Goal: Communication & Community: Participate in discussion

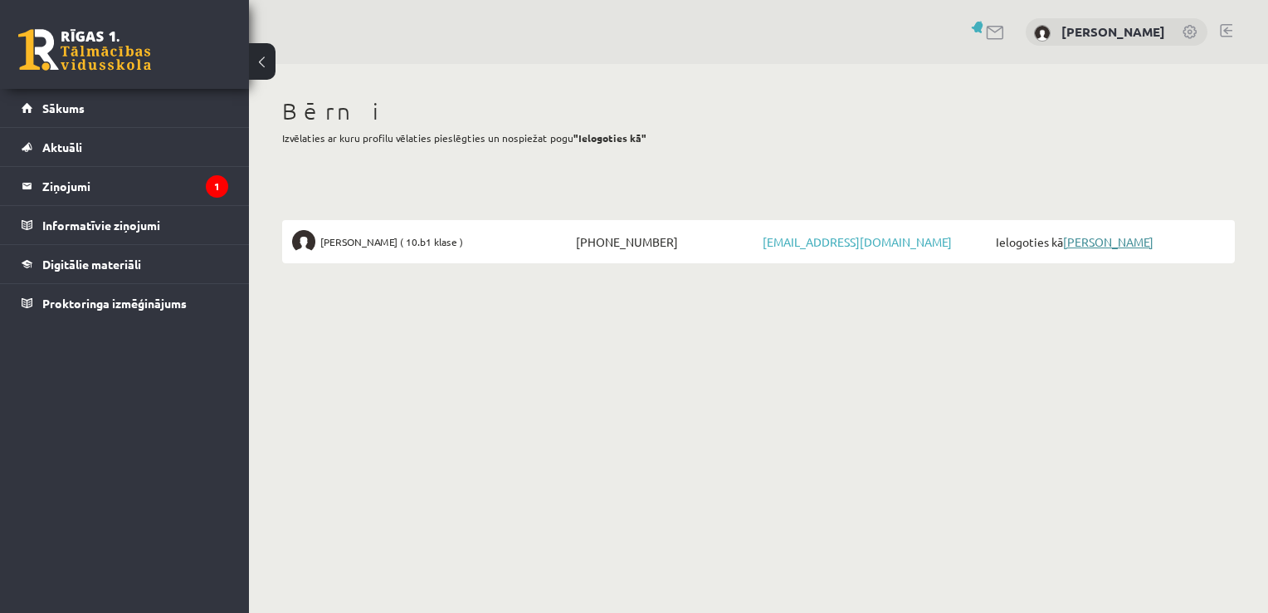
click at [1119, 237] on link "[PERSON_NAME]" at bounding box center [1108, 241] width 90 height 15
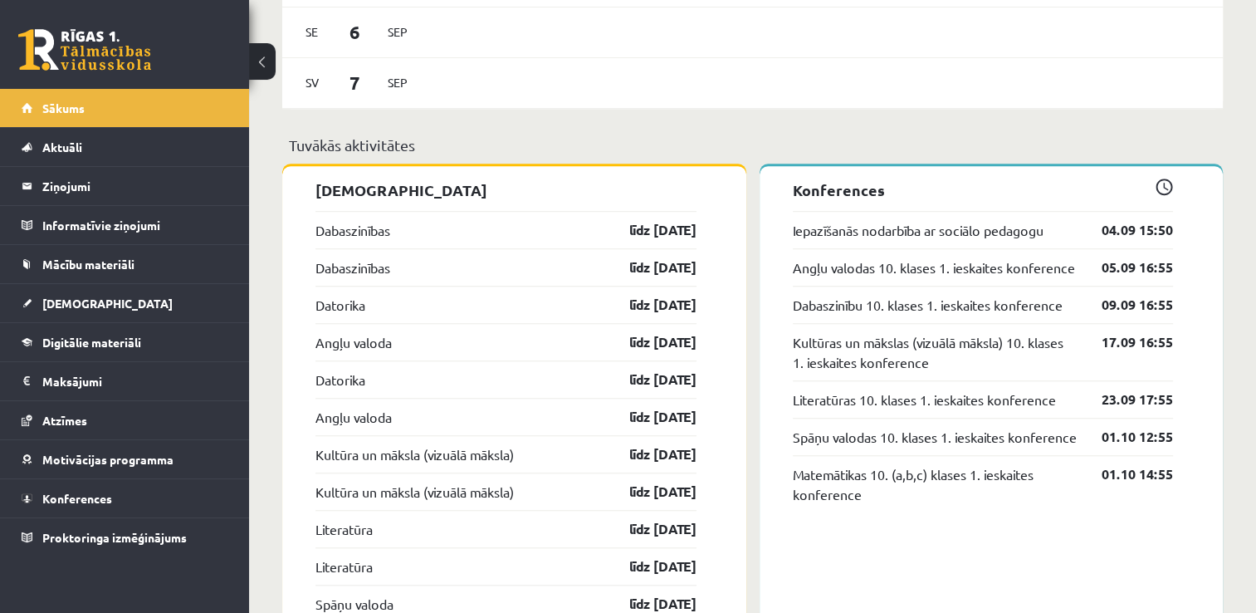
scroll to position [1265, 0]
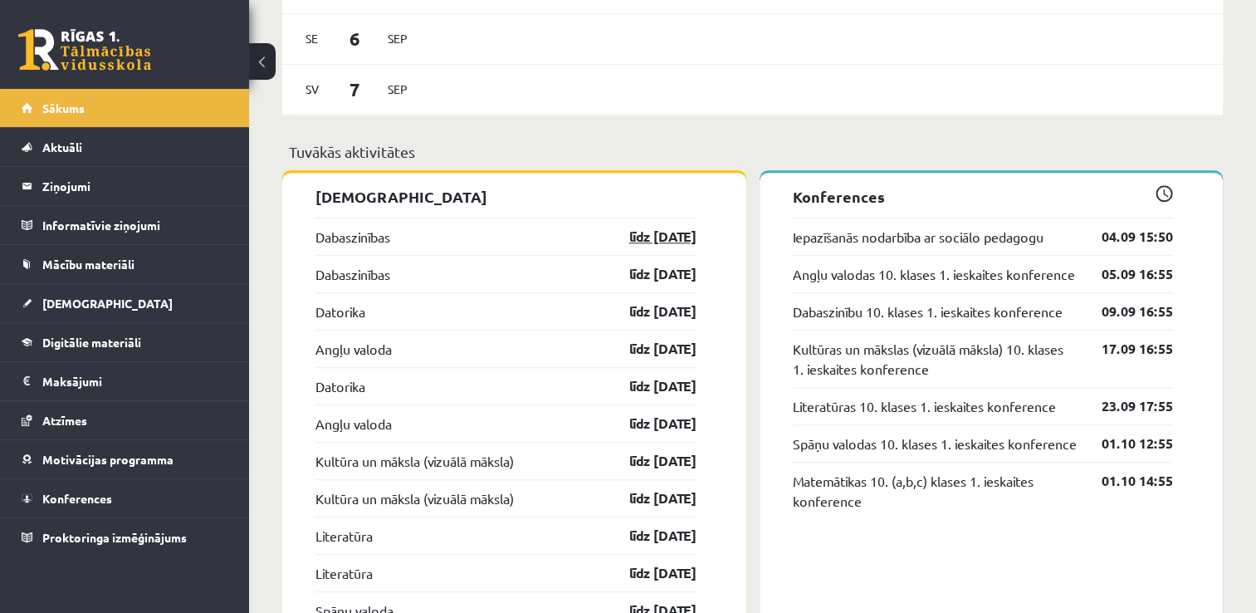
click at [680, 241] on link "līdz 15.09.25" at bounding box center [648, 237] width 96 height 20
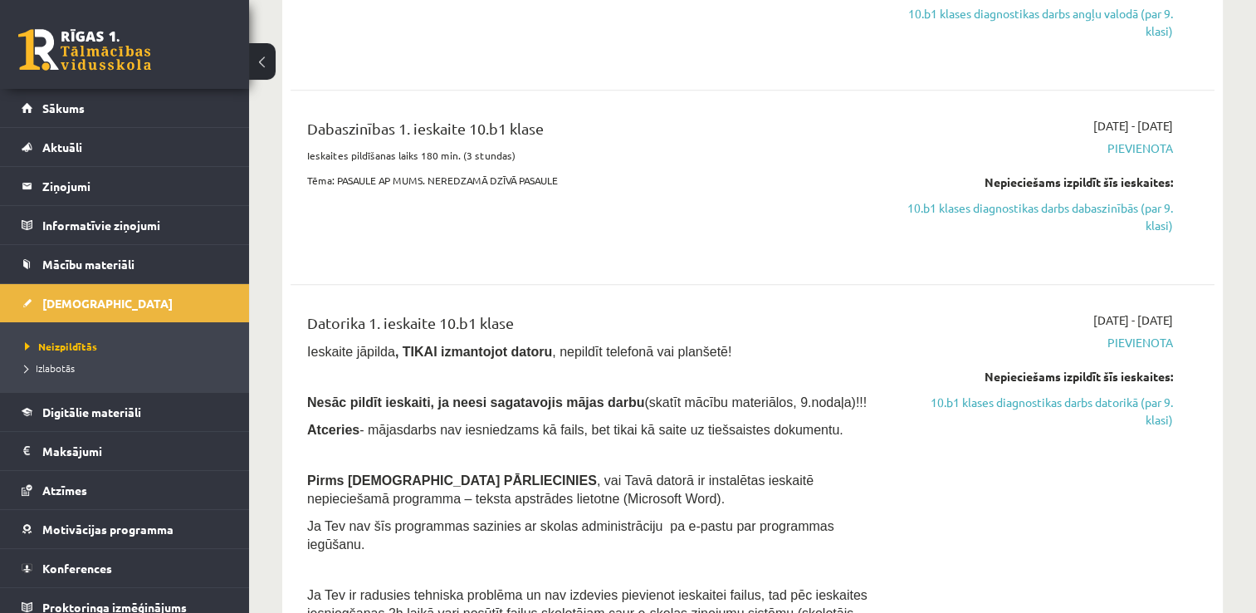
scroll to position [747, 0]
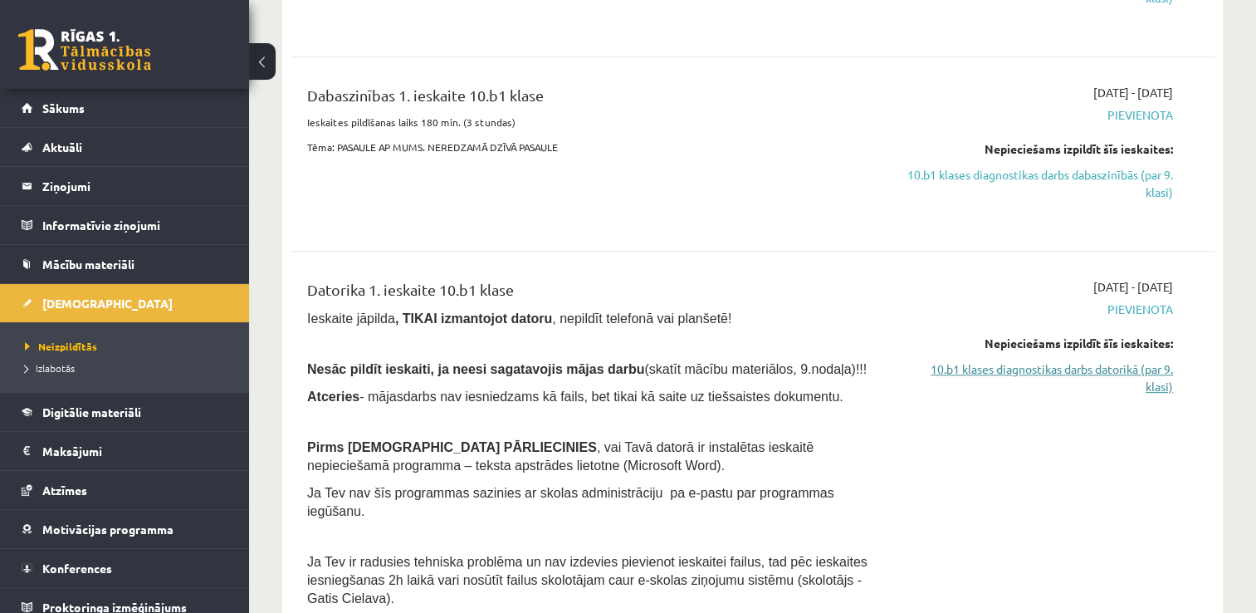
click at [1039, 373] on link "10.b1 klases diagnostikas darbs datorikā (par 9. klasi)" at bounding box center [1037, 377] width 272 height 35
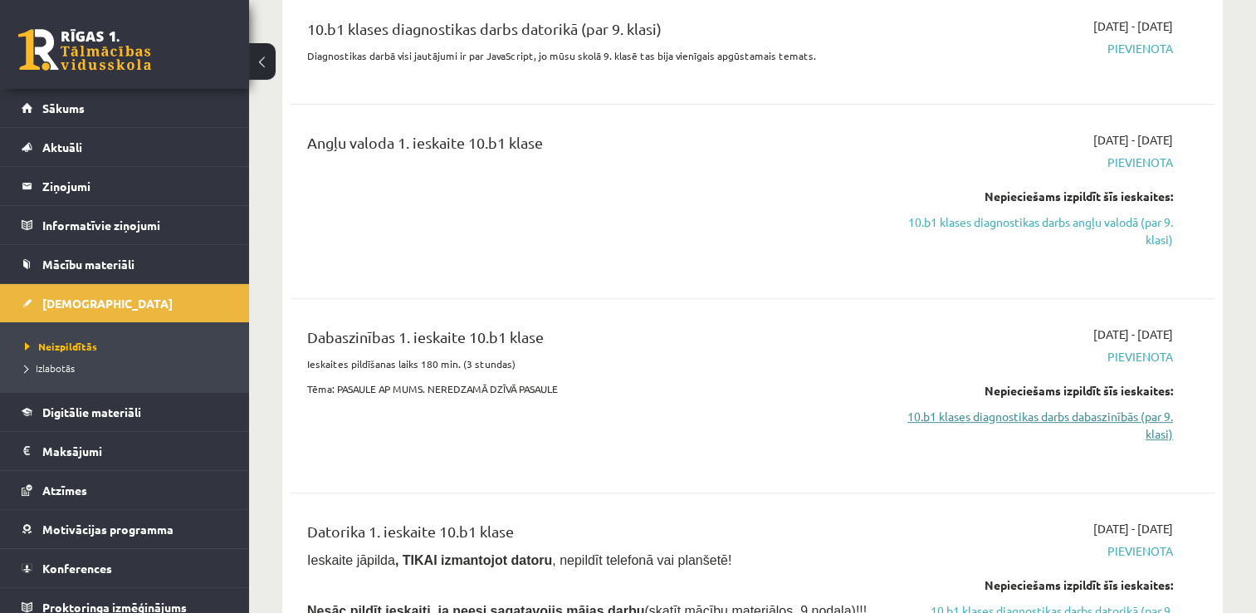
click link "10.b1 klases diagnostikas darbs dabaszinībās (par 9. klasi)"
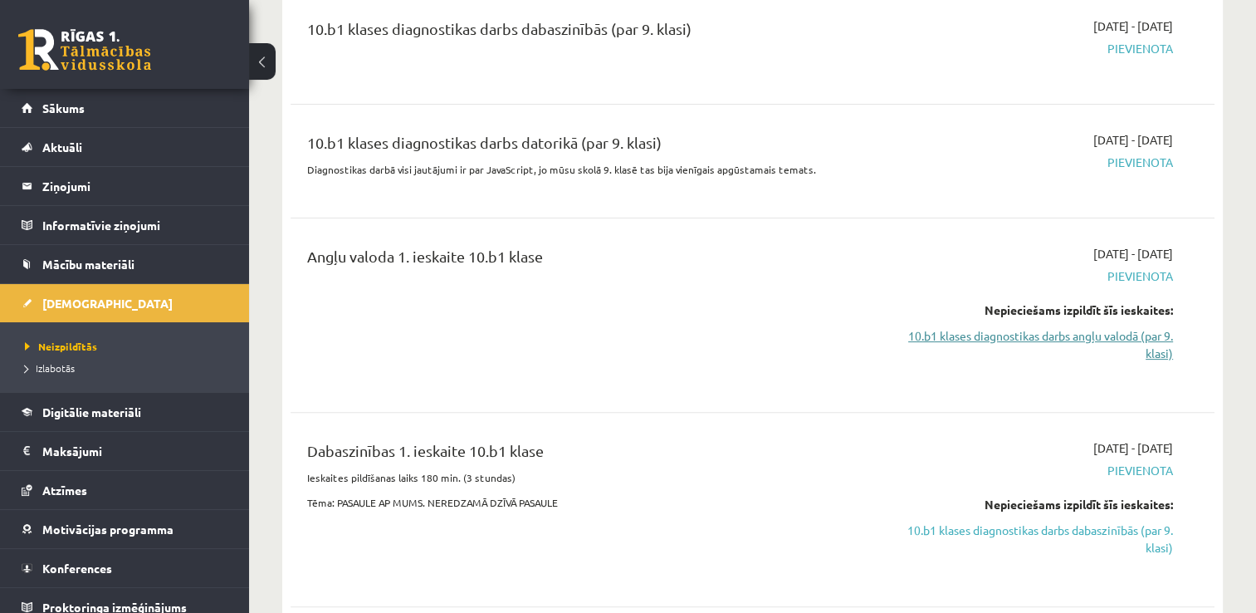
click link "10.b1 klases diagnostikas darbs angļu valodā (par 9. klasi)"
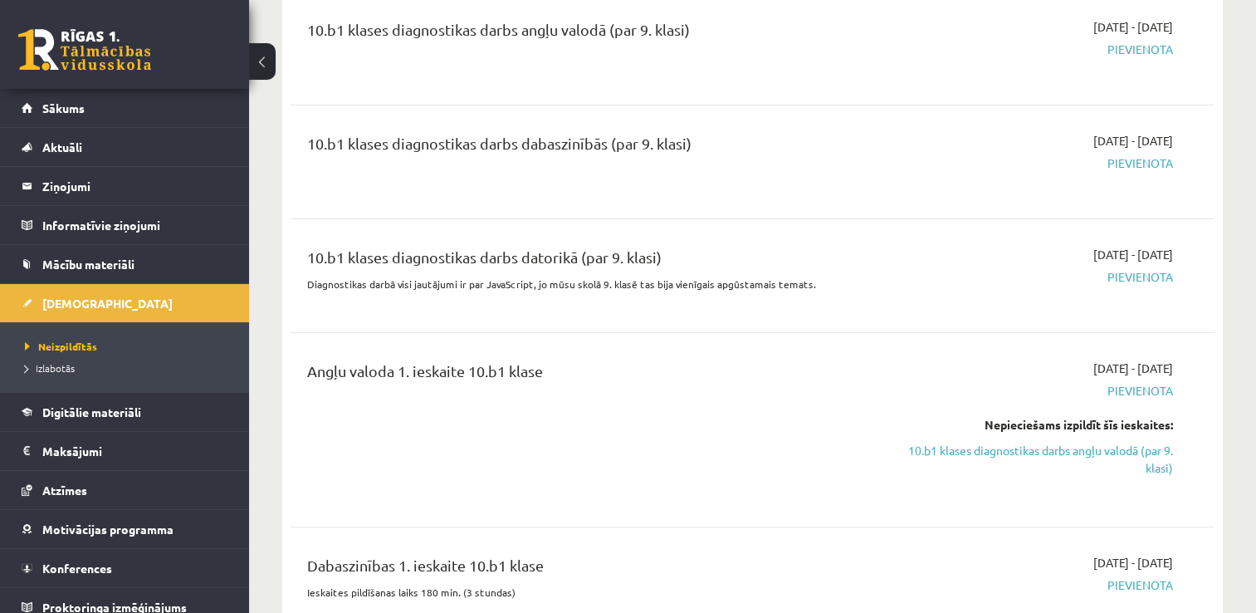
scroll to position [279, 0]
click link "10.b1 klases diagnostikas darbs angļu valodā (par 9. klasi)"
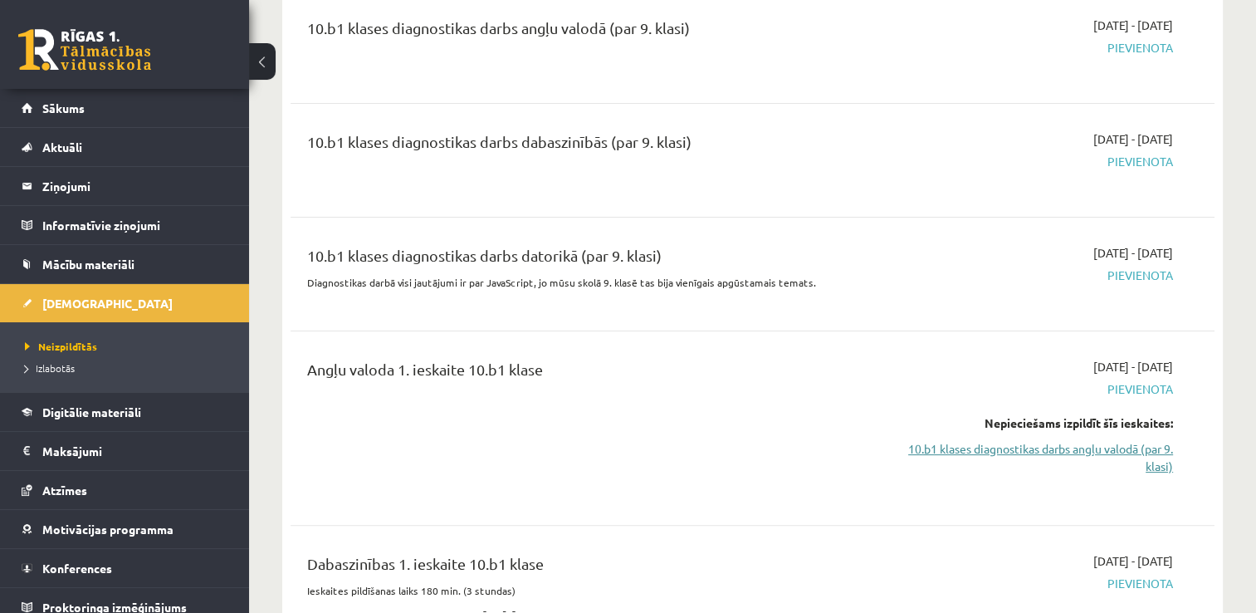
click link "10.b1 klases diagnostikas darbs angļu valodā (par 9. klasi)"
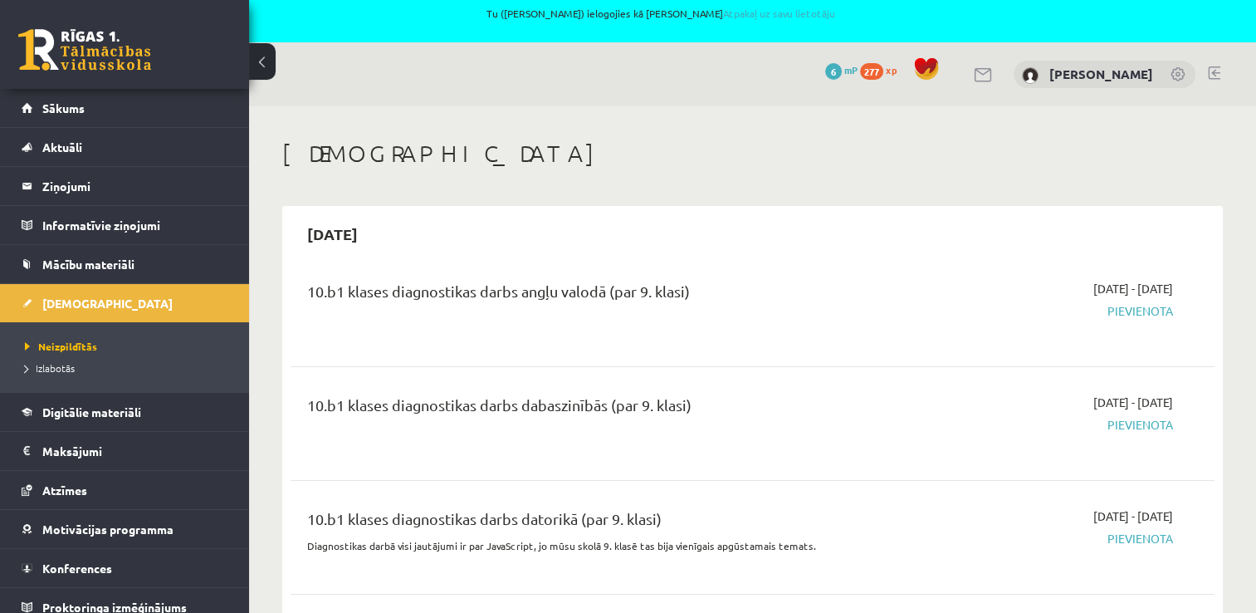
scroll to position [0, 0]
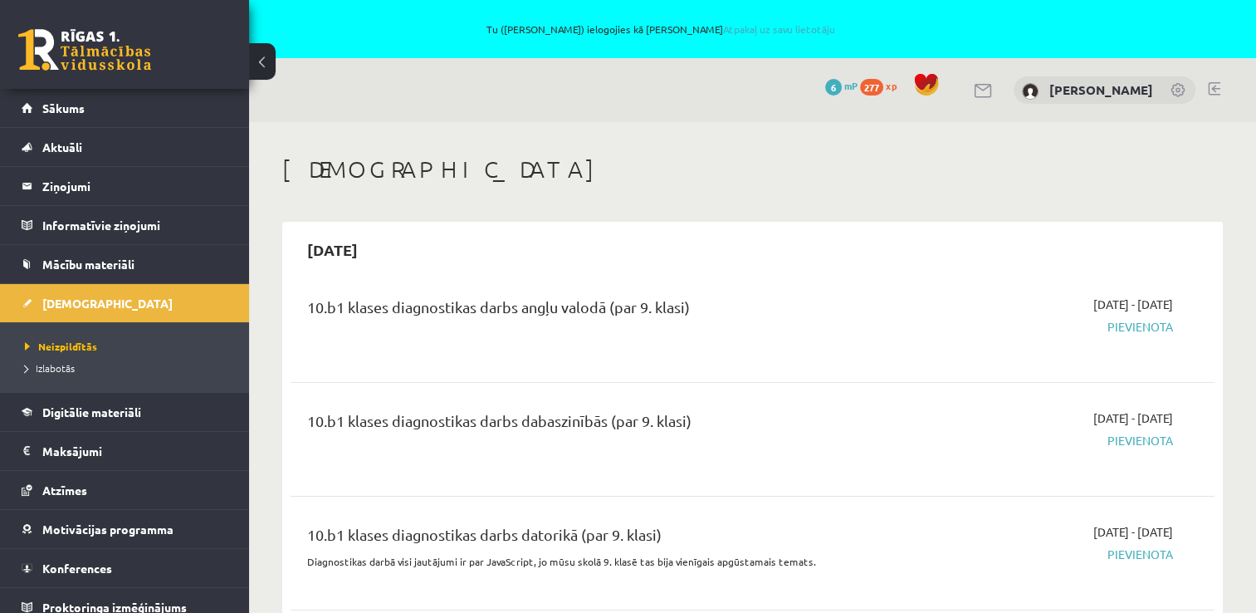
click div "2025-09-15"
click div "Ieskaites 2025-09-15 10.b1 klases diagnostikas darbs angļu valodā (par 9. klasi…"
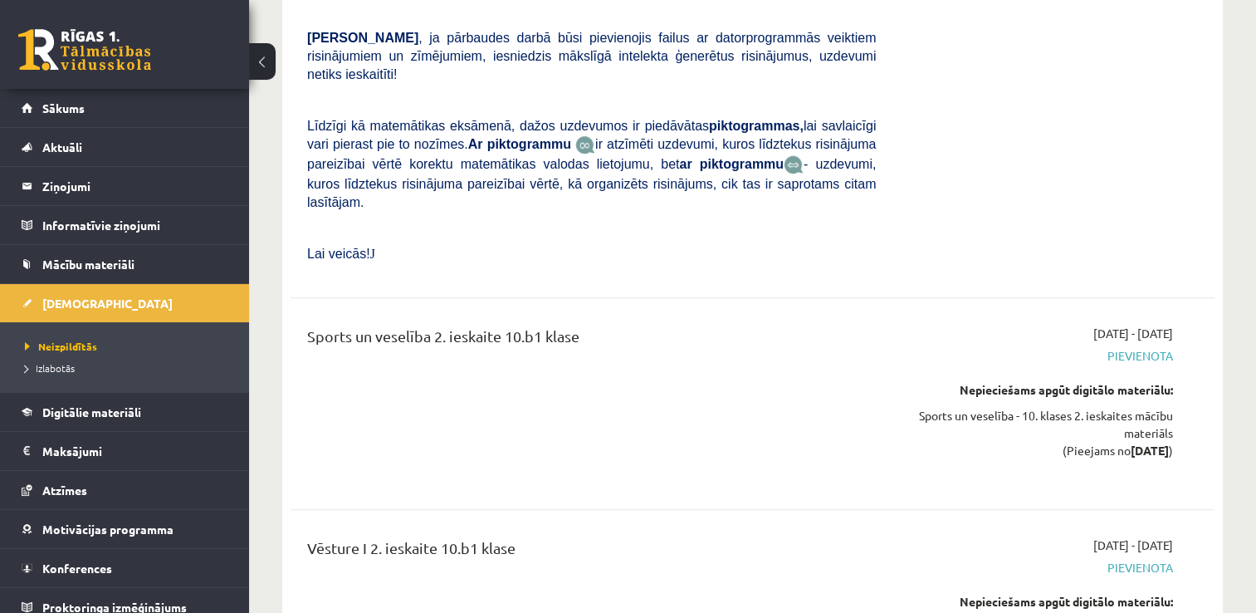
scroll to position [7388, 0]
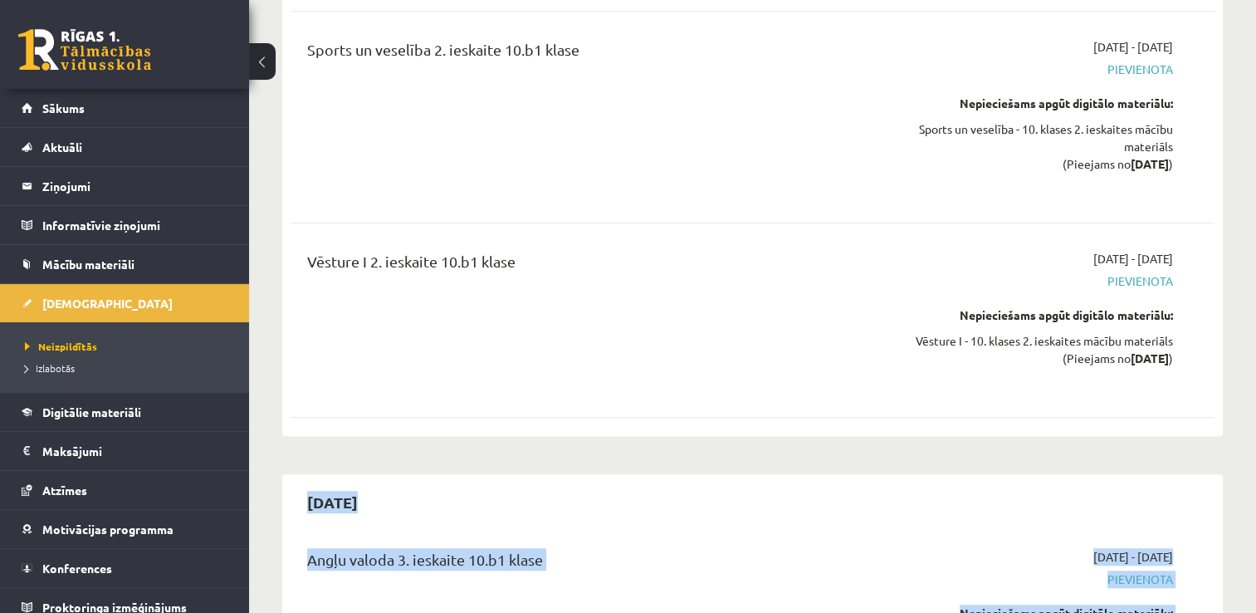
drag, startPoint x: 1253, startPoint y: 334, endPoint x: 1268, endPoint y: 550, distance: 216.4
click html "Tu (Irina Jarošenko) ielogojies kā Elīna Kivriņa Atpakaļ uz savu lietotāju 0 Dā…"
drag, startPoint x: 1268, startPoint y: 550, endPoint x: 1173, endPoint y: 238, distance: 325.4
click div "2025-12-01 - 2025-12-15 Pievienota Nepieciešams apgūt digitālo materiālu: Vēstu…"
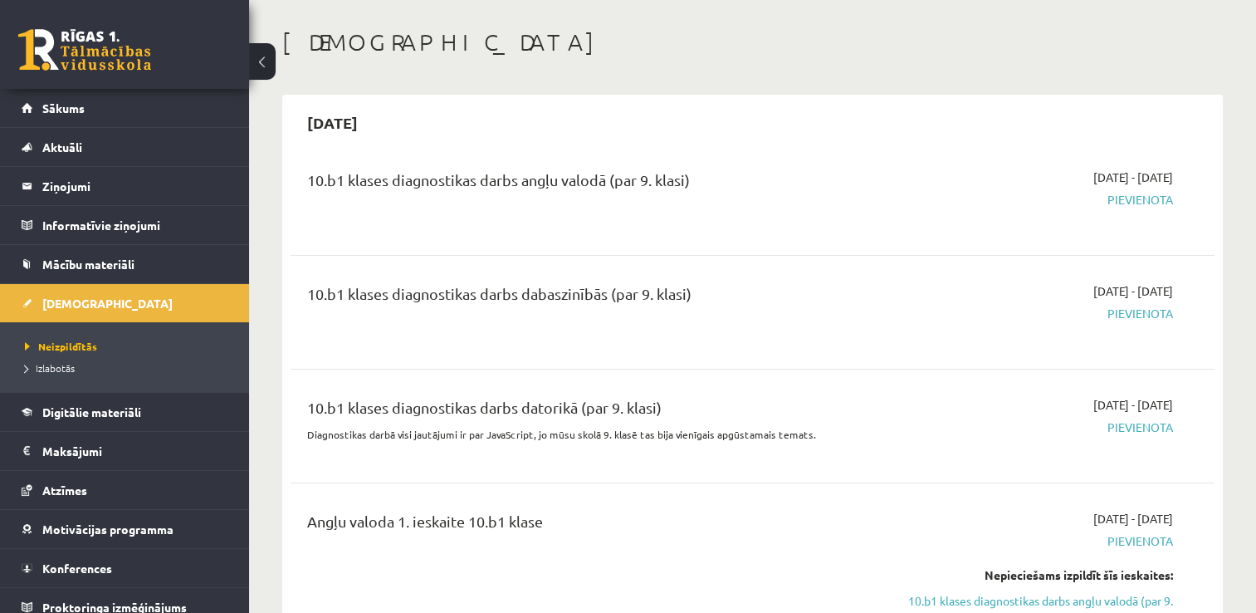
scroll to position [0, 0]
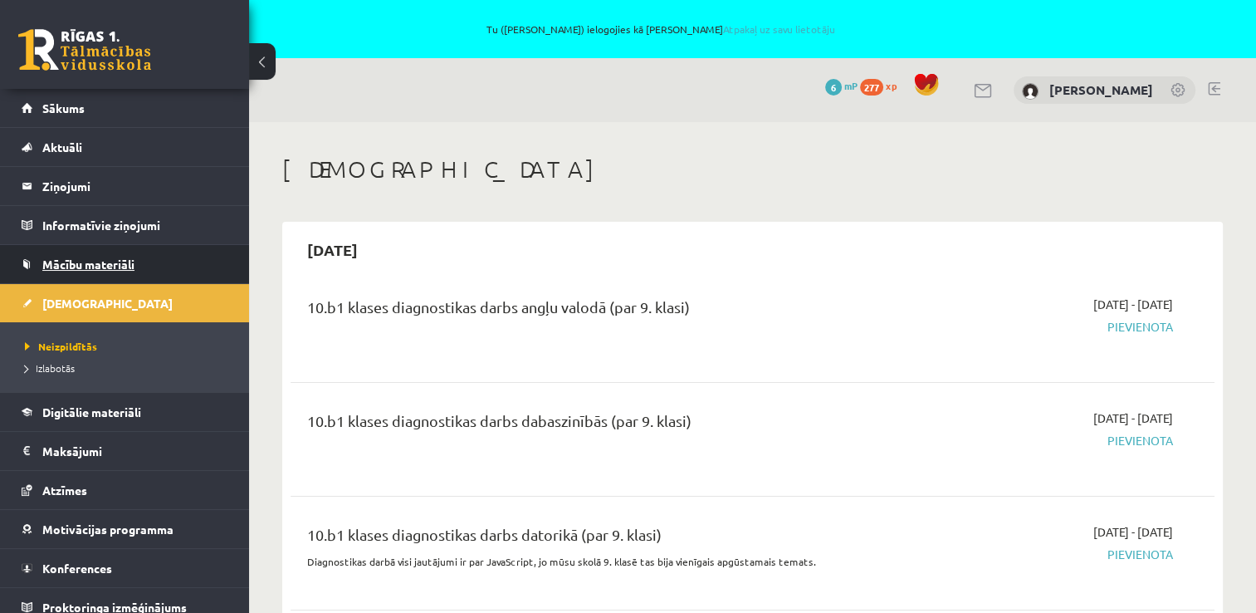
click link "Mācību materiāli"
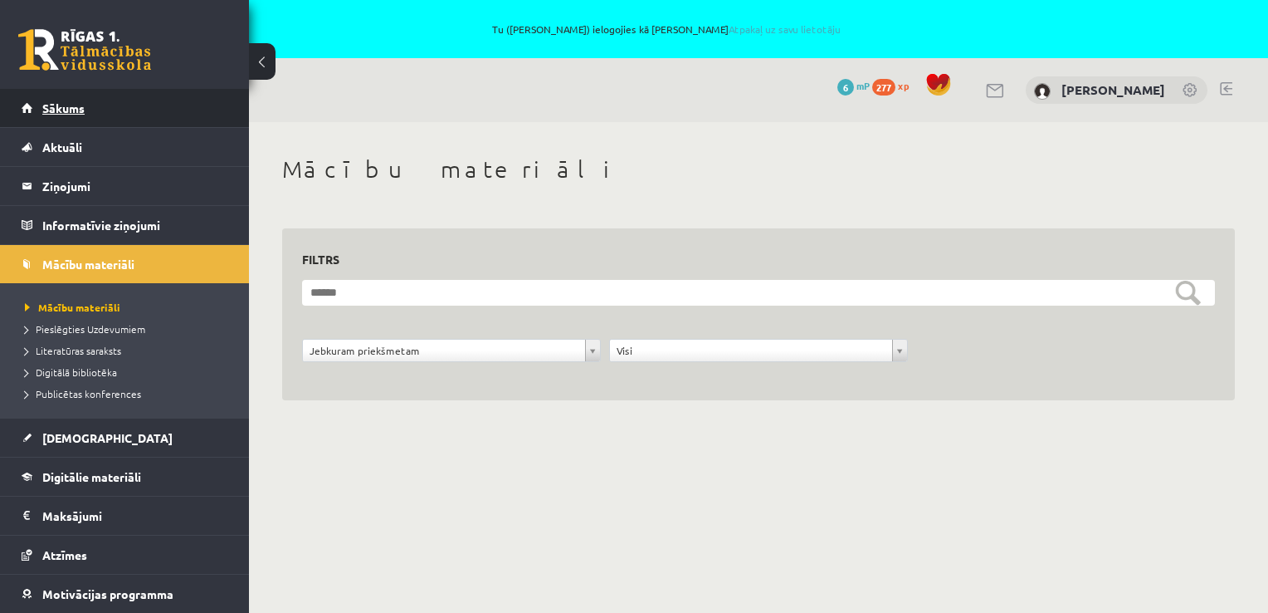
click link "Sākums"
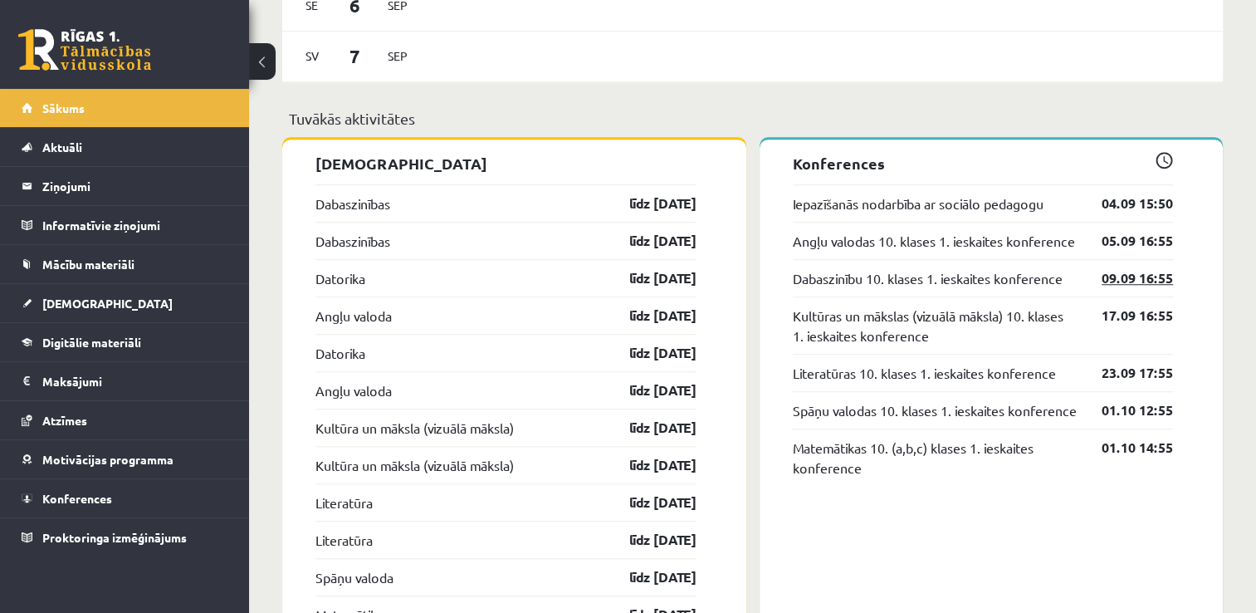
scroll to position [1328, 0]
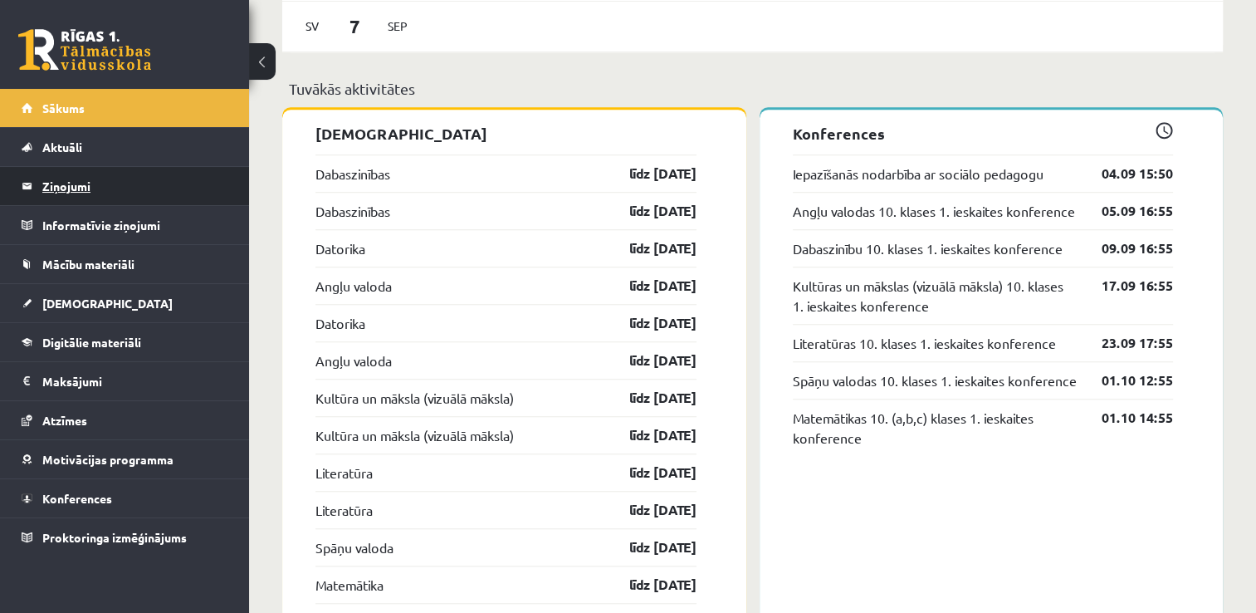
click at [66, 185] on legend "Ziņojumi 0" at bounding box center [135, 186] width 186 height 38
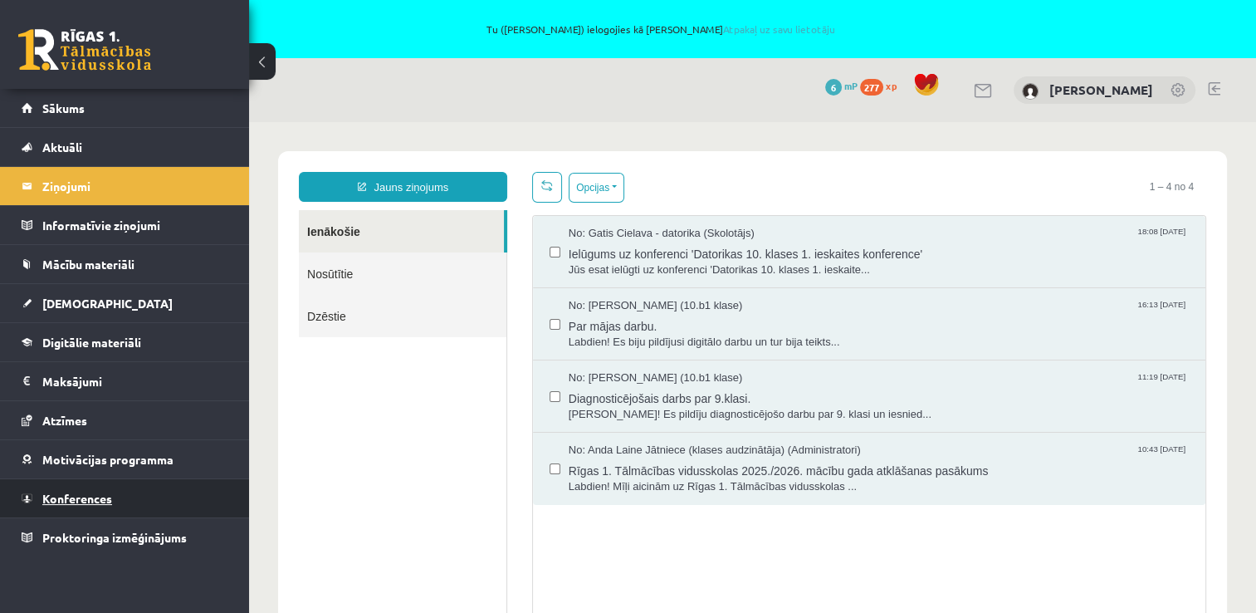
click at [130, 503] on link "Konferences" at bounding box center [125, 498] width 207 height 38
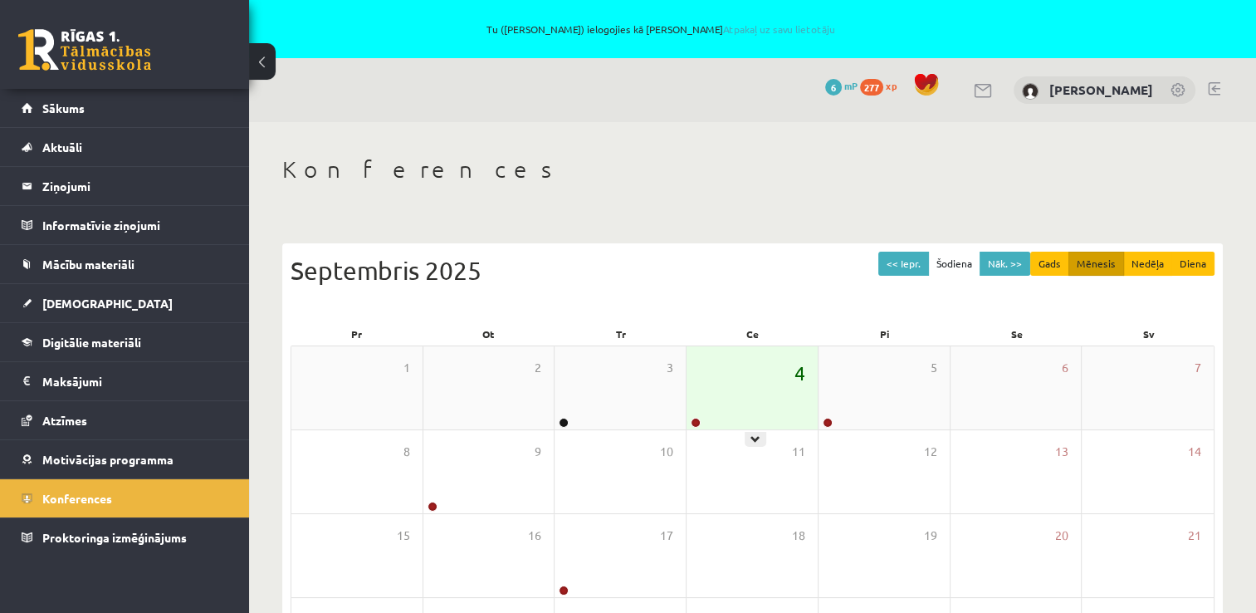
click at [804, 384] on span "4" at bounding box center [799, 373] width 11 height 28
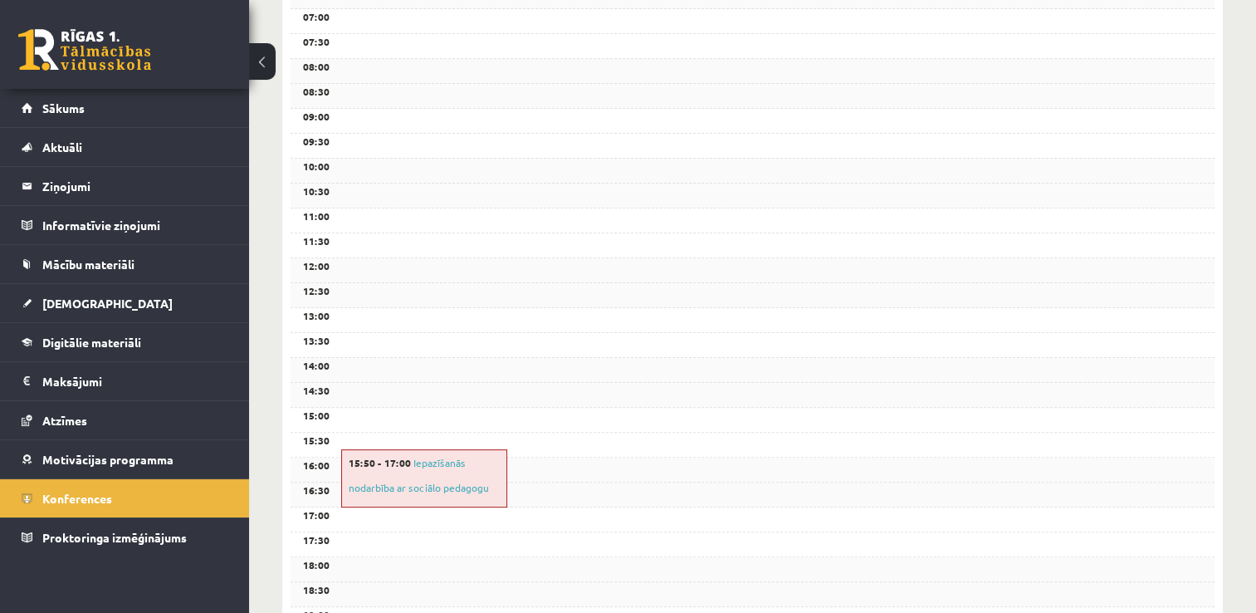
scroll to position [415, 0]
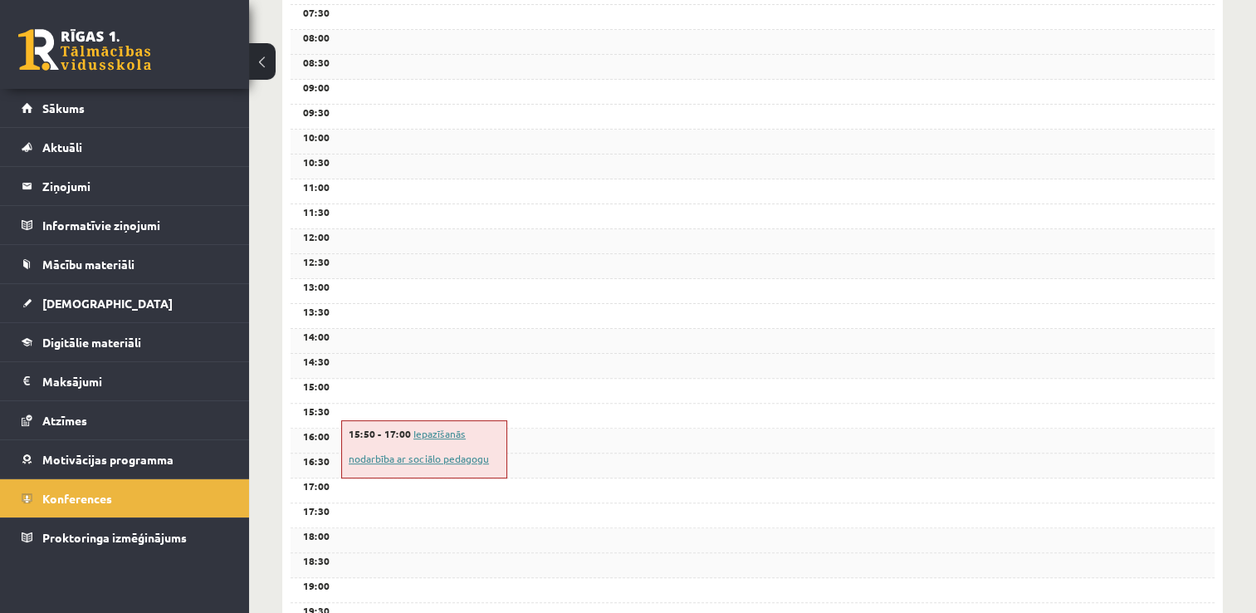
click at [430, 457] on link "Iepazīšanās nodarbība ar sociālo pedagogu" at bounding box center [419, 446] width 140 height 38
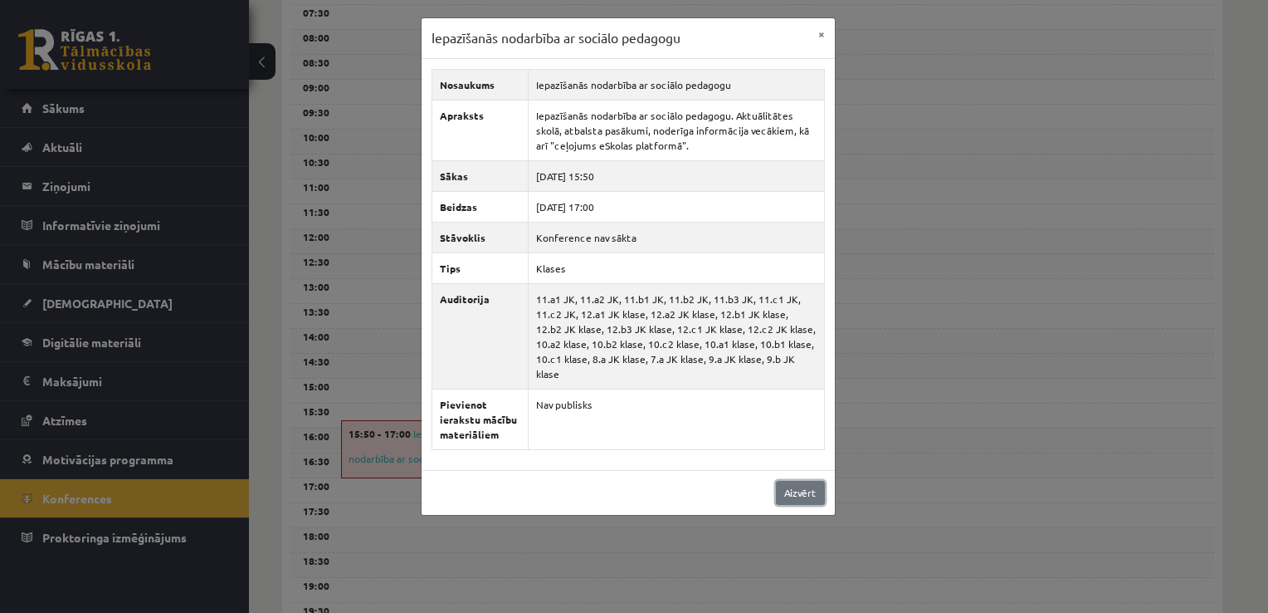
click at [809, 486] on link "Aizvērt" at bounding box center [800, 493] width 49 height 24
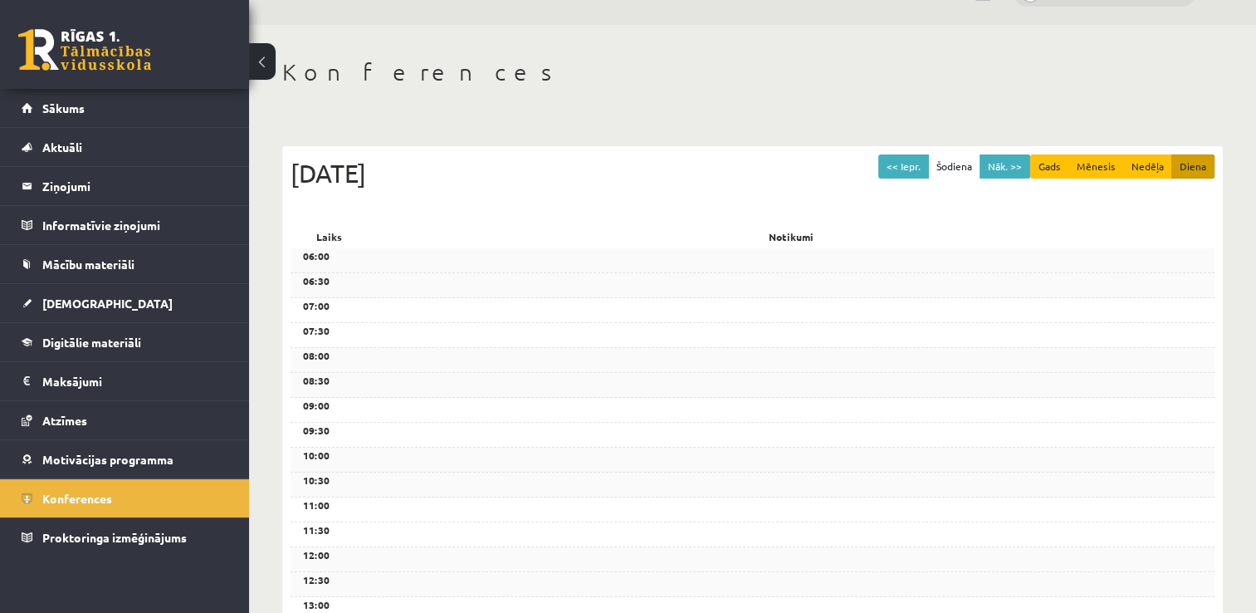
scroll to position [0, 0]
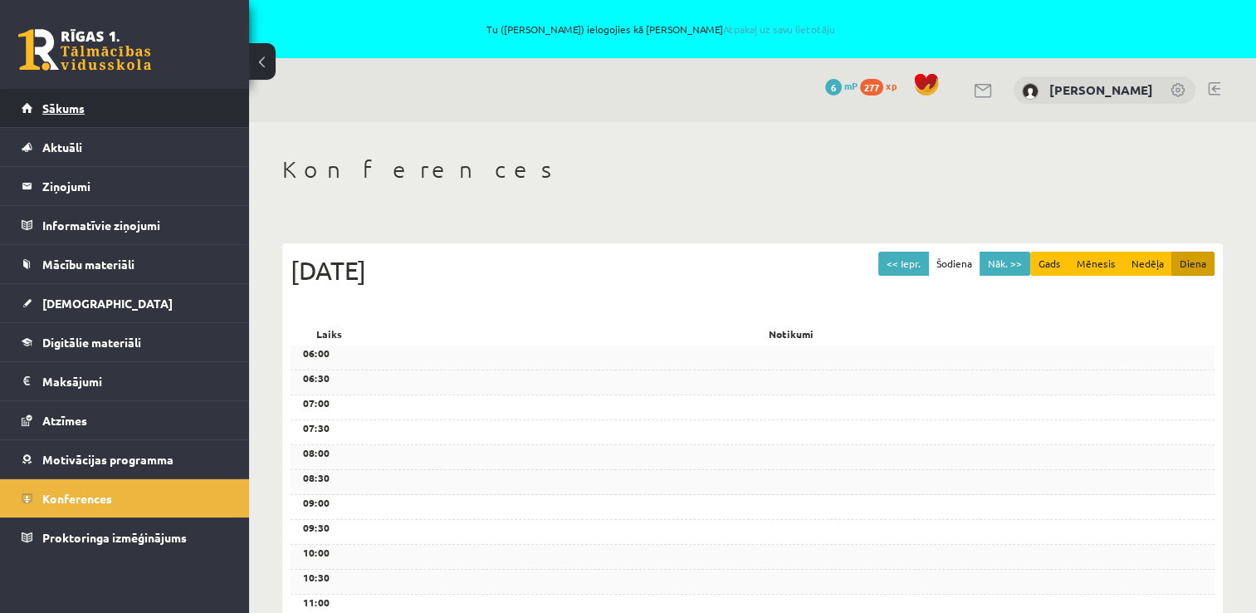
click at [131, 118] on link "Sākums" at bounding box center [125, 108] width 207 height 38
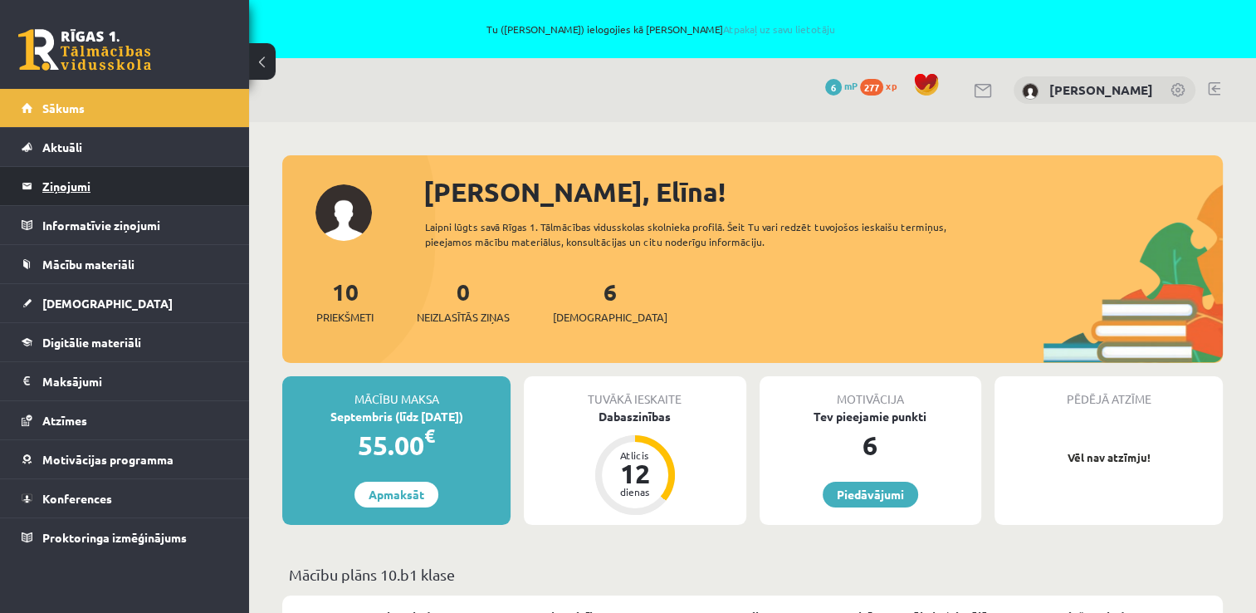
click at [142, 192] on legend "Ziņojumi 0" at bounding box center [135, 186] width 186 height 38
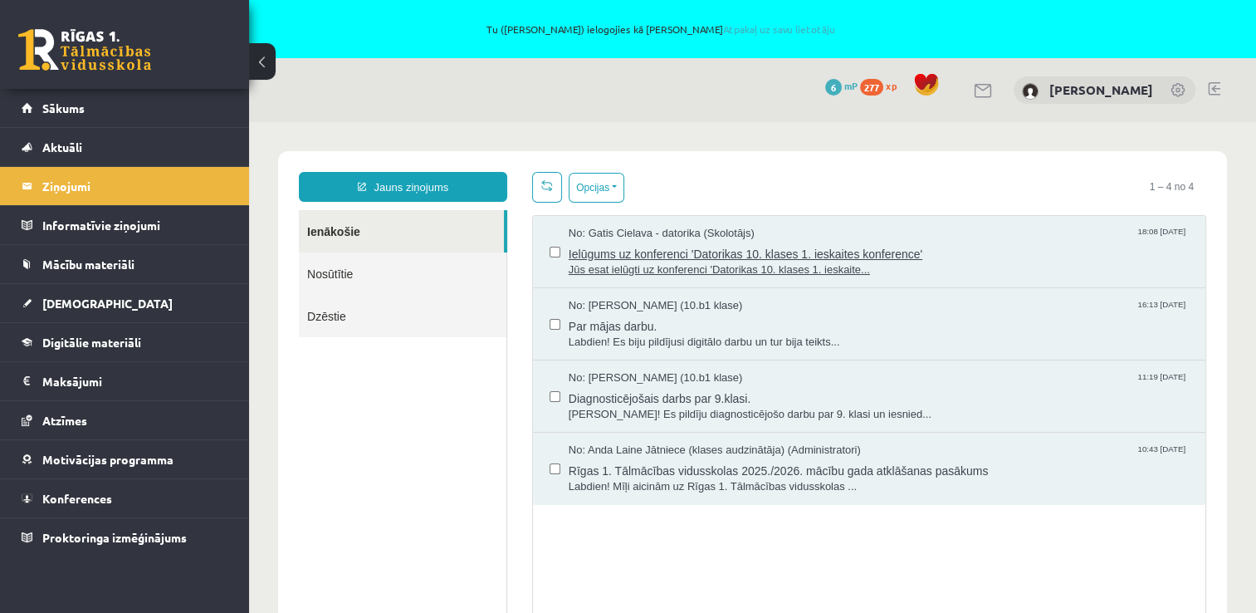
click at [606, 237] on span "No: Gatis Cielava - datorika (Skolotājs)" at bounding box center [662, 234] width 186 height 16
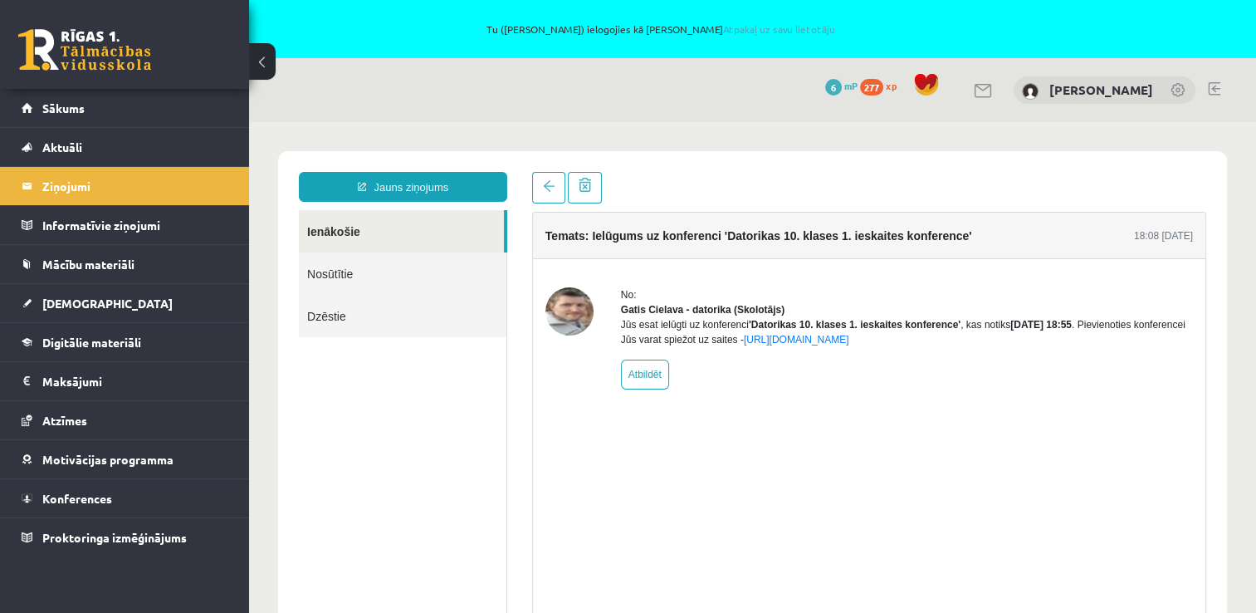
click at [574, 307] on img at bounding box center [569, 311] width 48 height 48
click at [849, 345] on link "https://eskola.r1tv.lv/conferences/4490/join" at bounding box center [796, 340] width 105 height 12
click at [133, 251] on link "Mācību materiāli" at bounding box center [125, 264] width 207 height 38
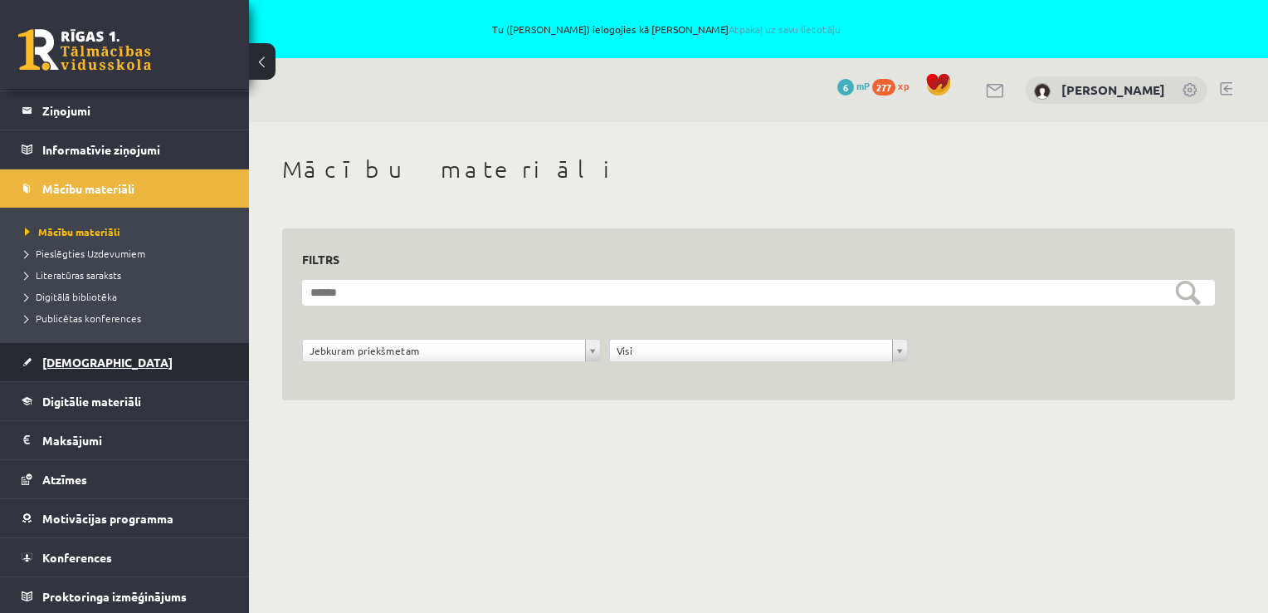
click at [95, 364] on link "[DEMOGRAPHIC_DATA]" at bounding box center [125, 362] width 207 height 38
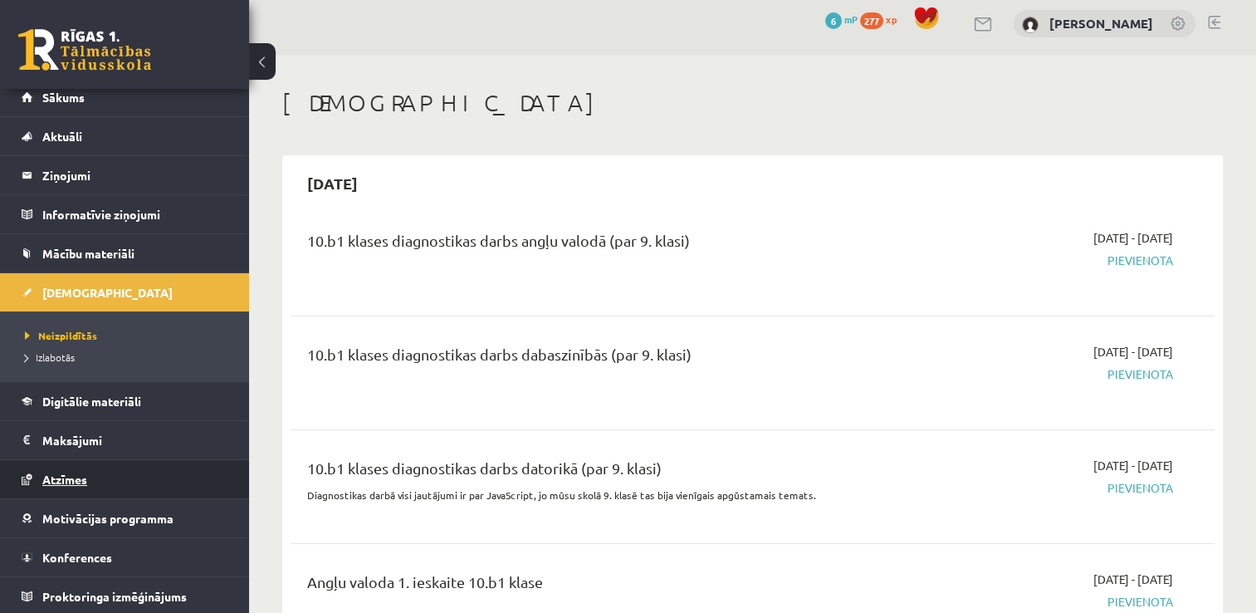
scroll to position [166, 0]
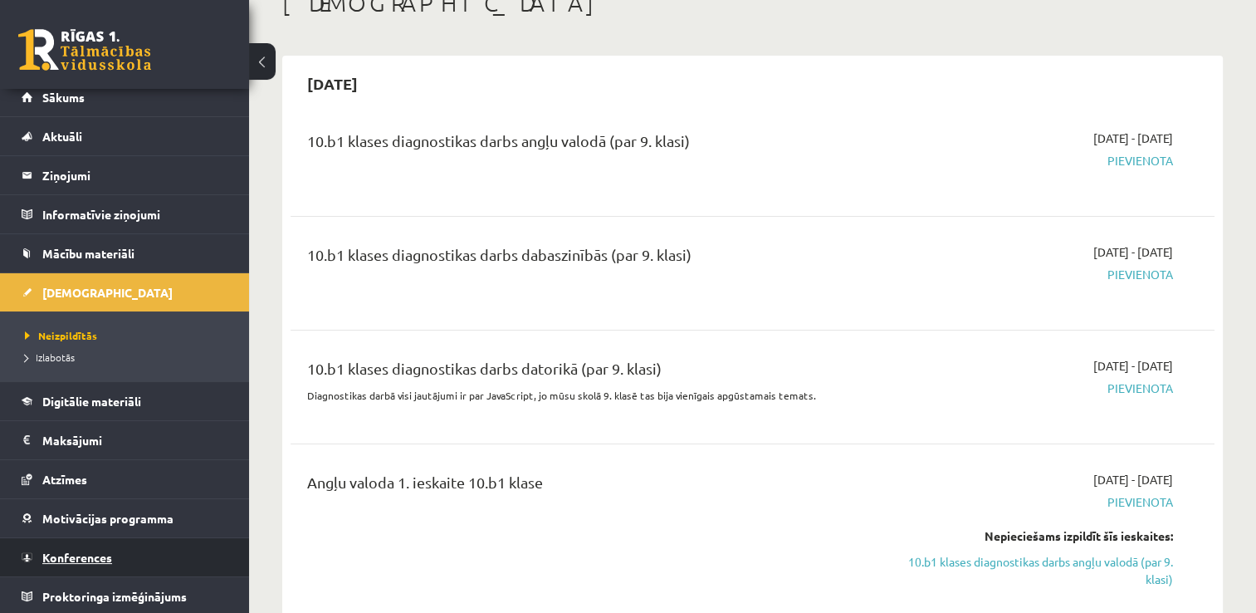
click at [115, 552] on link "Konferences" at bounding box center [125, 557] width 207 height 38
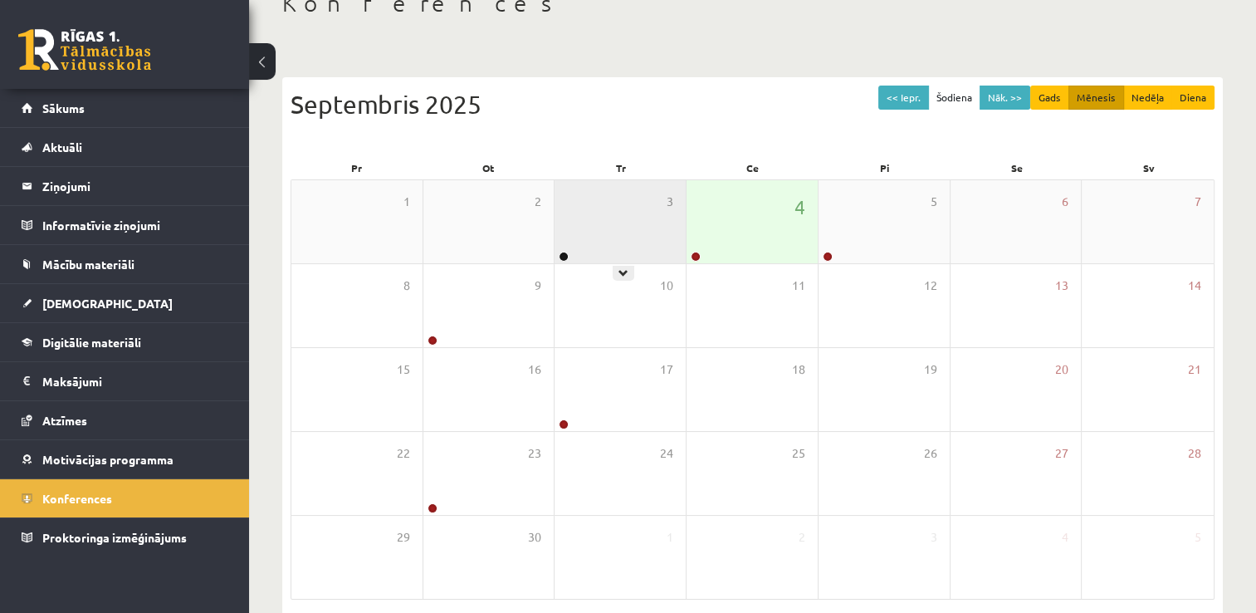
click at [621, 221] on div "3" at bounding box center [620, 221] width 131 height 83
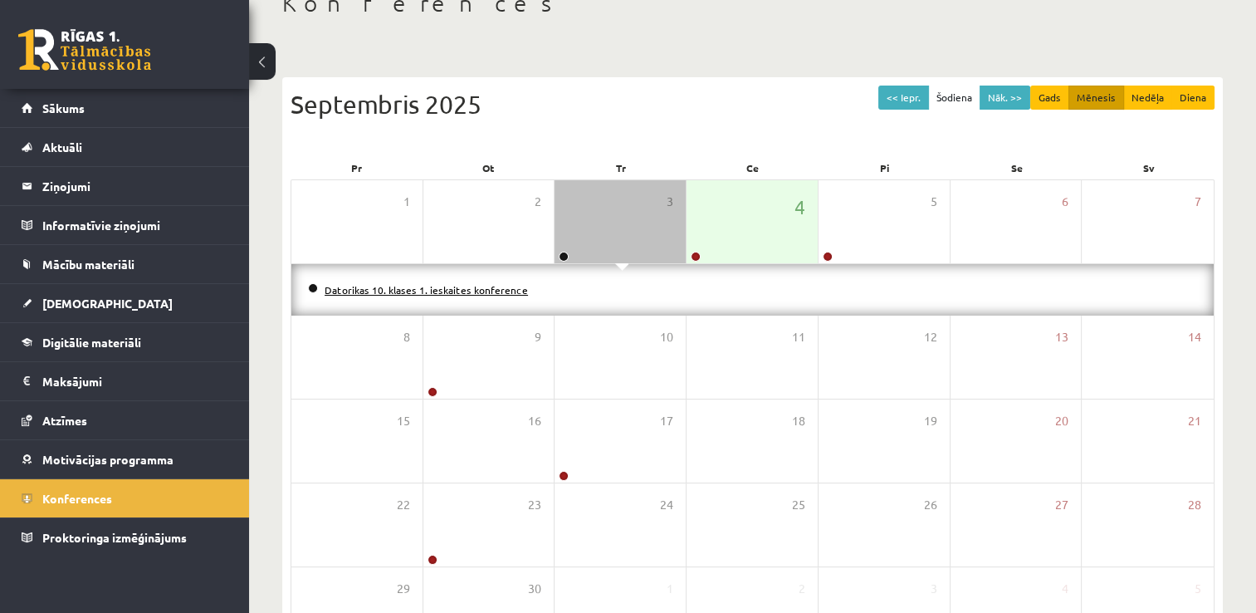
click at [455, 288] on link "Datorikas 10. klases 1. ieskaites konference" at bounding box center [426, 289] width 203 height 13
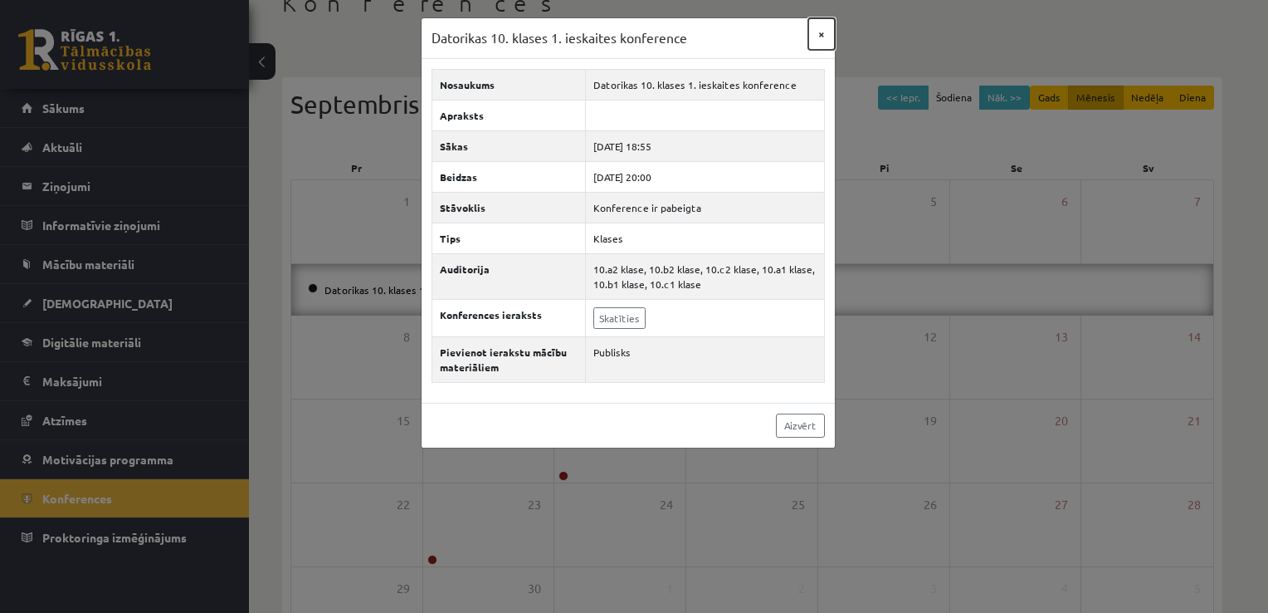
click at [810, 42] on button "×" at bounding box center [822, 34] width 27 height 32
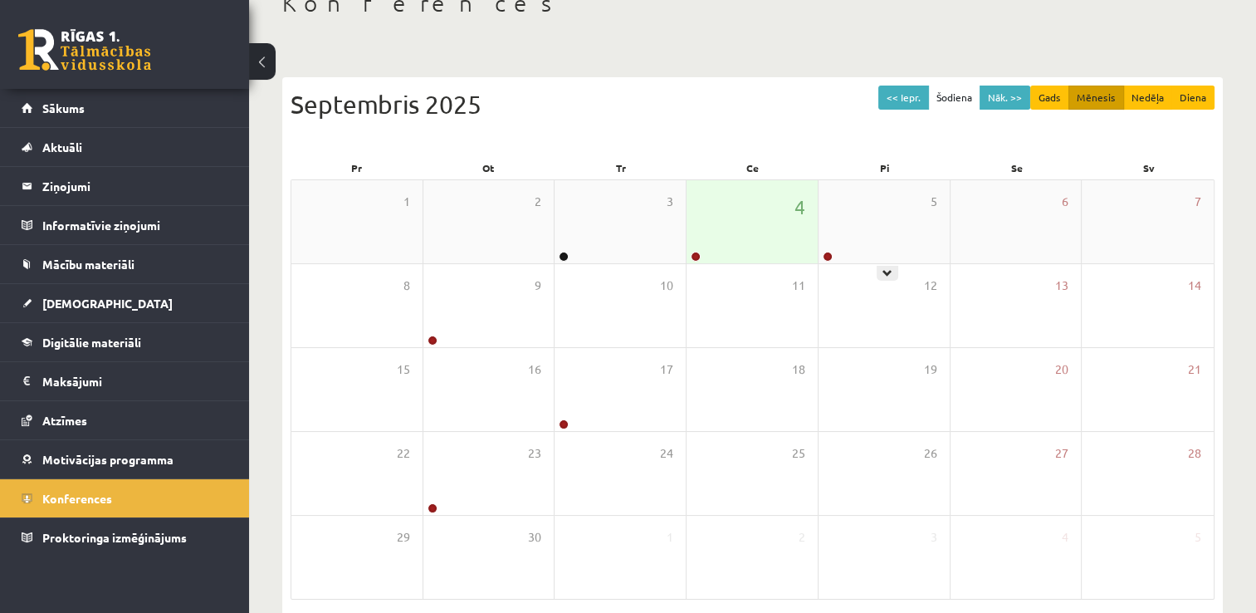
click at [756, 226] on div "4" at bounding box center [752, 221] width 131 height 83
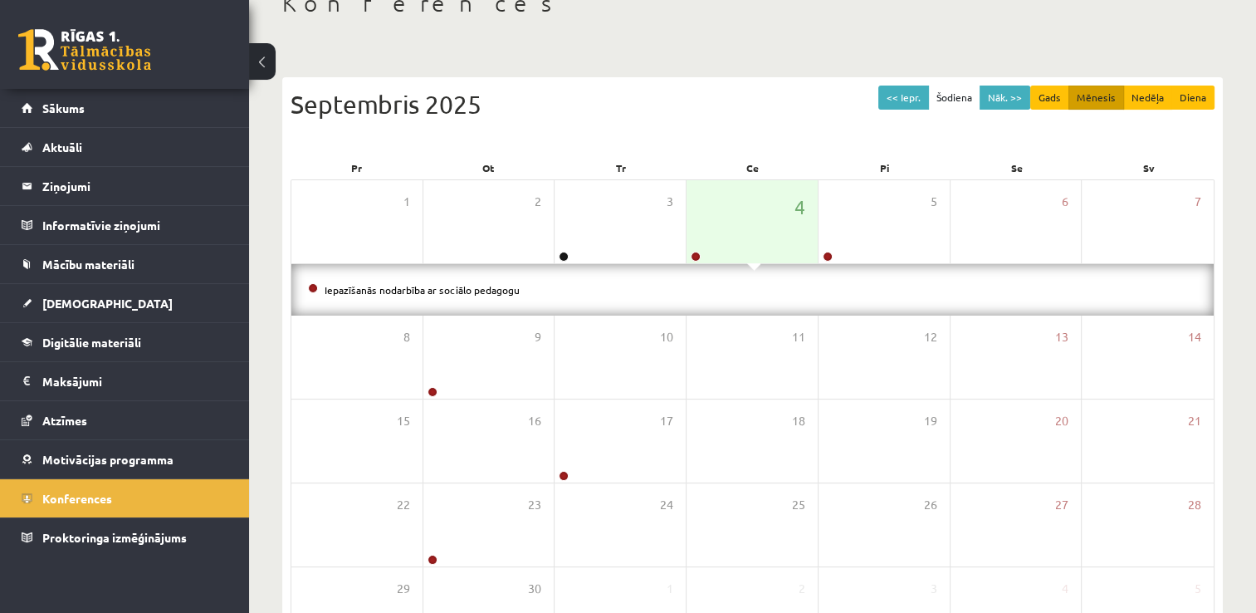
click at [731, 287] on li "Iepazīšanās nodarbība ar sociālo pedagogu" at bounding box center [752, 290] width 889 height 18
click at [418, 288] on link "Iepazīšanās nodarbība ar sociālo pedagogu" at bounding box center [422, 289] width 195 height 13
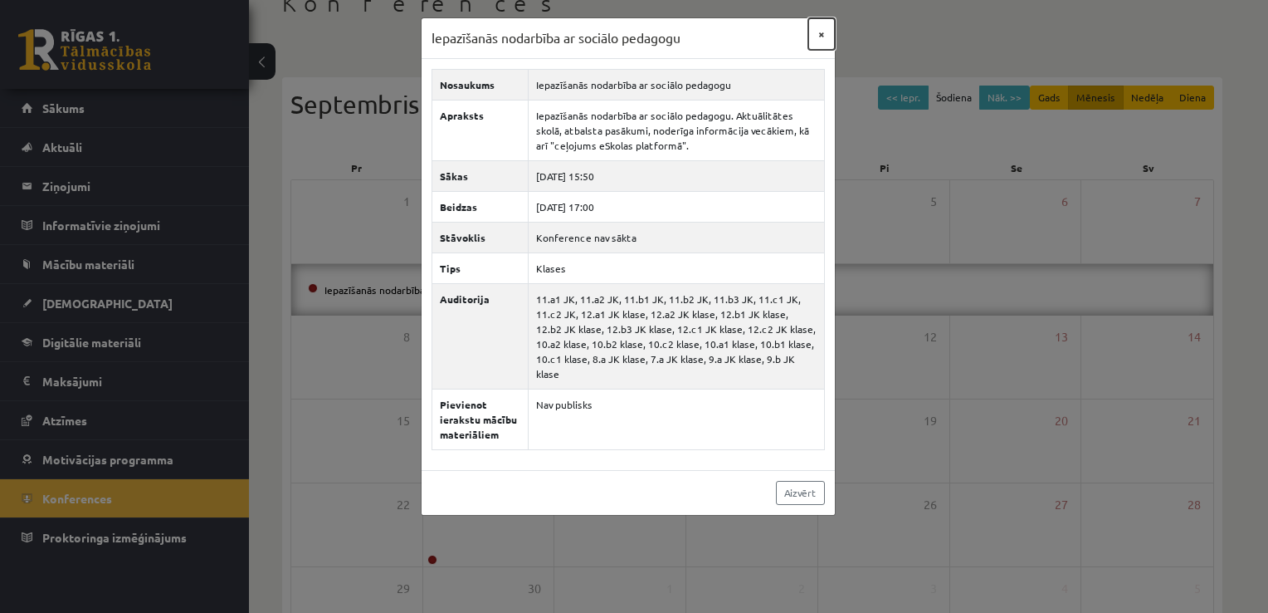
click at [823, 42] on button "×" at bounding box center [822, 34] width 27 height 32
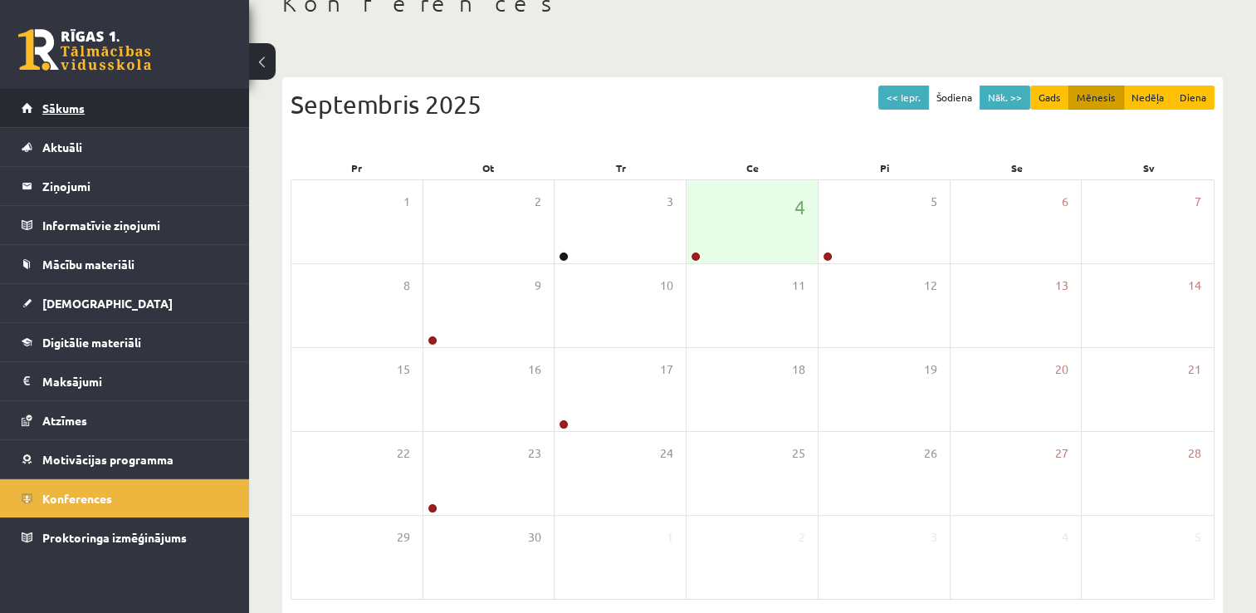
click at [127, 114] on link "Sākums" at bounding box center [125, 108] width 207 height 38
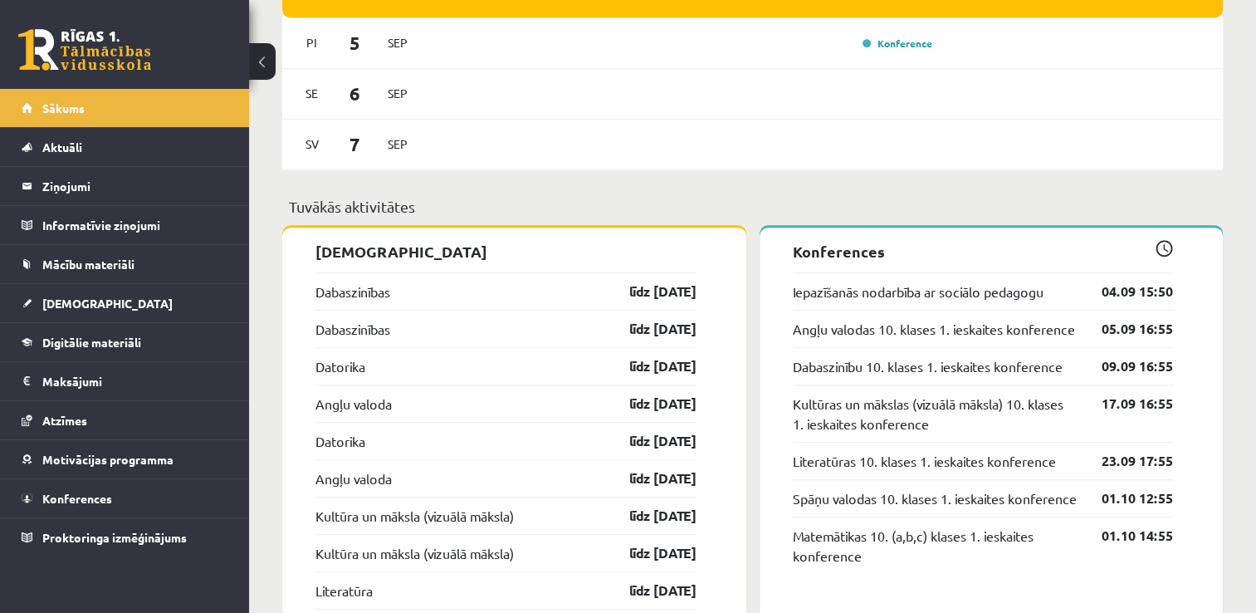
scroll to position [1182, 0]
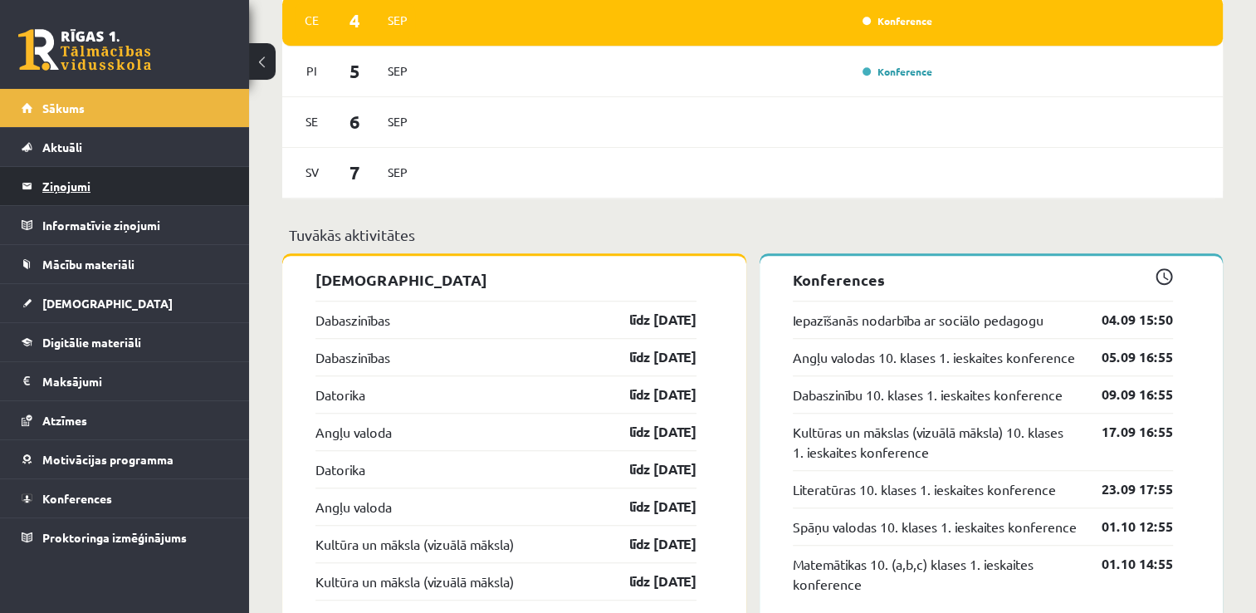
click at [139, 182] on legend "Ziņojumi 0" at bounding box center [135, 186] width 186 height 38
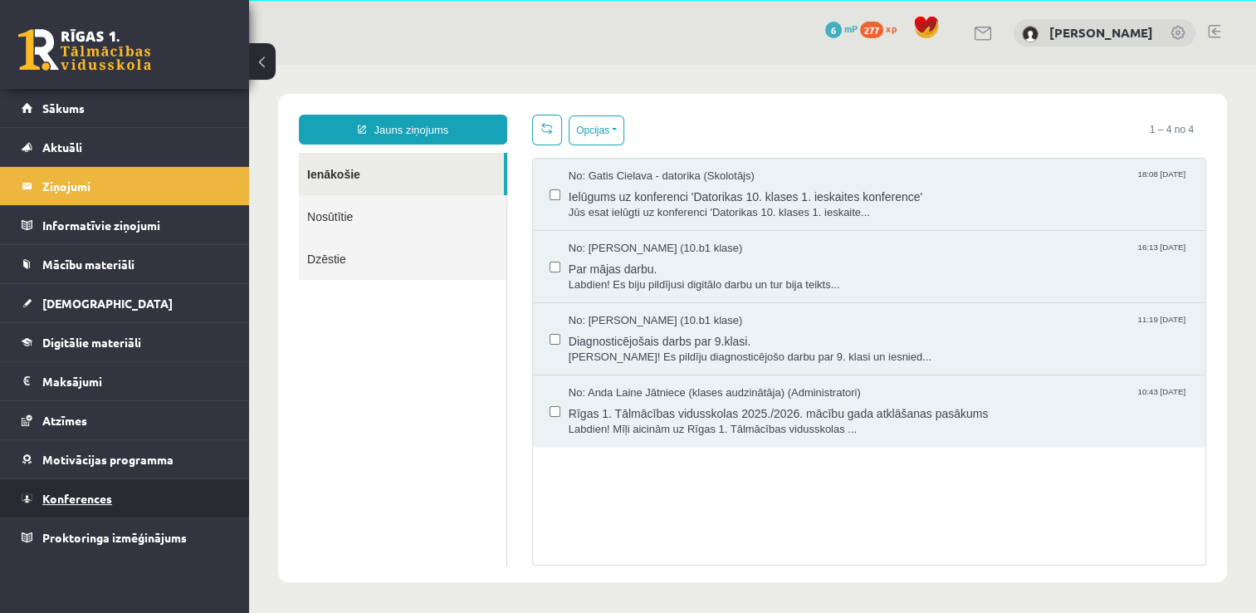
click at [81, 486] on link "Konferences" at bounding box center [125, 498] width 207 height 38
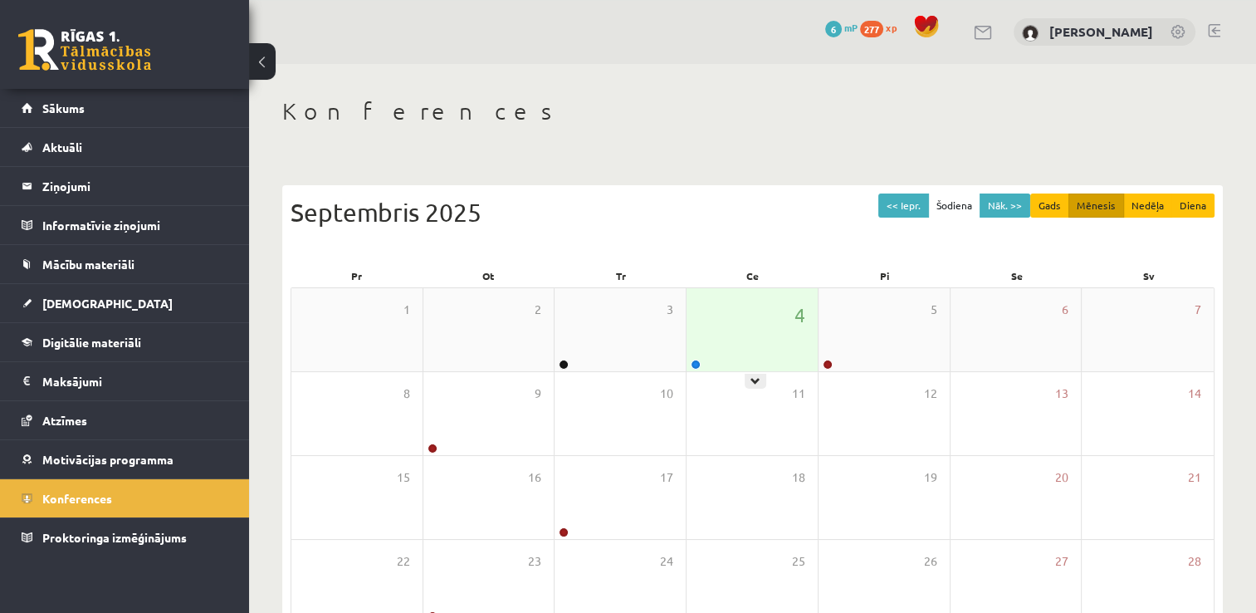
click at [745, 314] on div "4" at bounding box center [752, 329] width 131 height 83
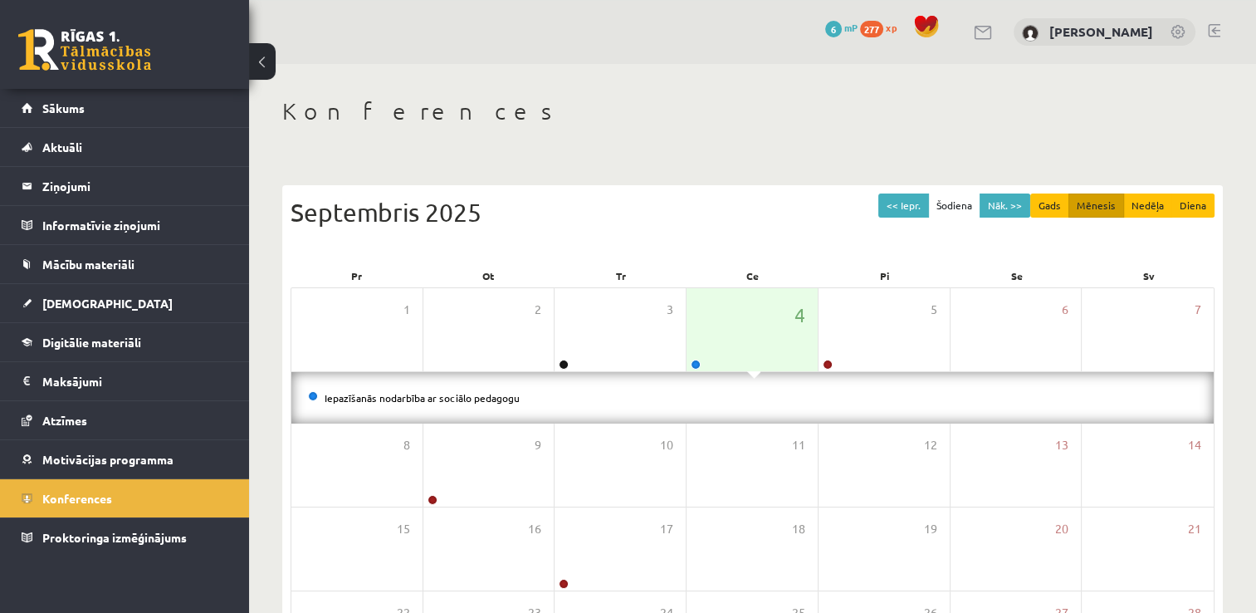
click at [382, 403] on li "Iepazīšanās nodarbība ar sociālo pedagogu" at bounding box center [752, 398] width 889 height 18
click at [382, 398] on link "Iepazīšanās nodarbība ar sociālo pedagogu" at bounding box center [422, 397] width 195 height 13
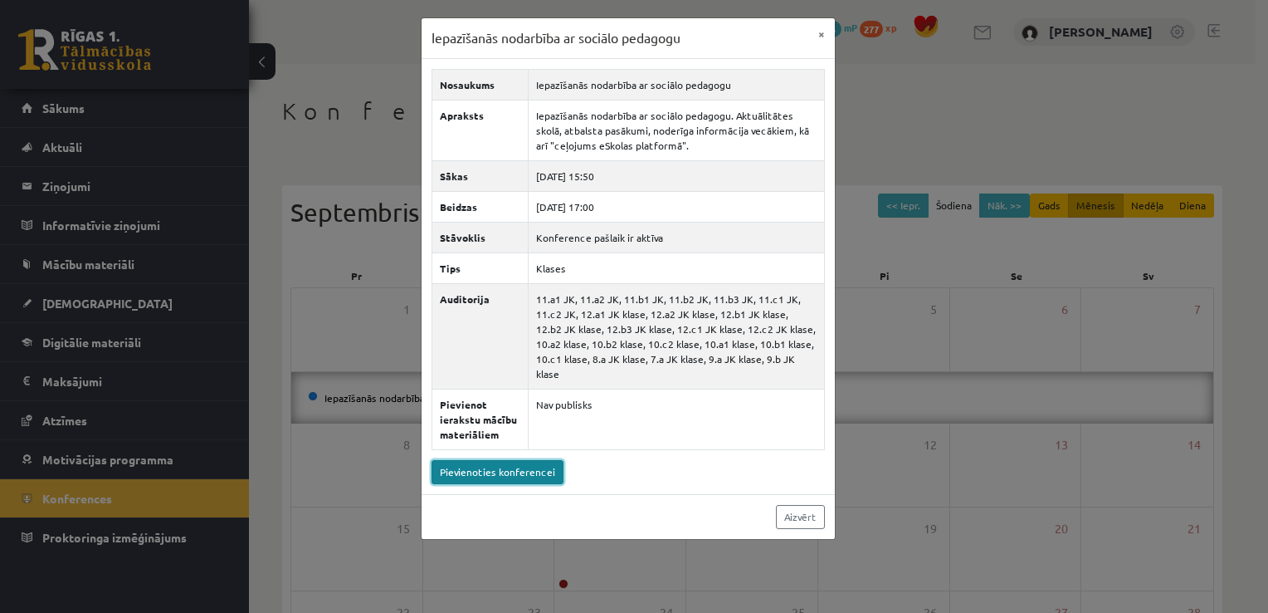
click at [500, 460] on link "Pievienoties konferencei" at bounding box center [498, 472] width 132 height 24
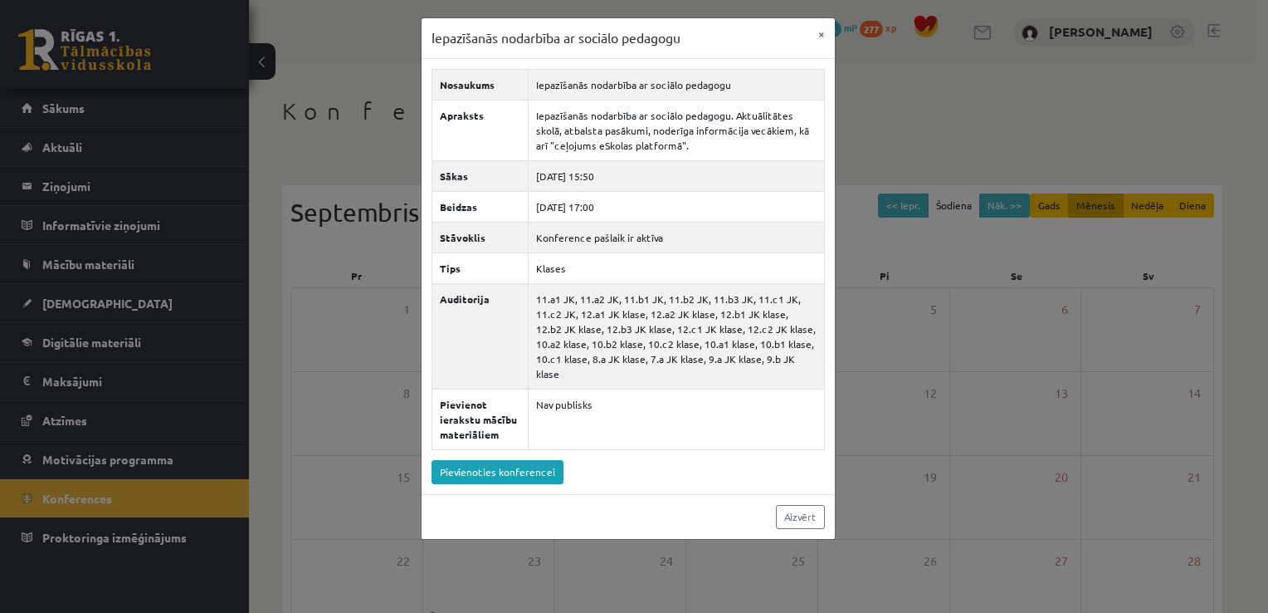
click at [149, 211] on div "Iepazīšanās nodarbība ar sociālo pedagogu × Nosaukums Iepazīšanās nodarbība ar …" at bounding box center [634, 306] width 1268 height 613
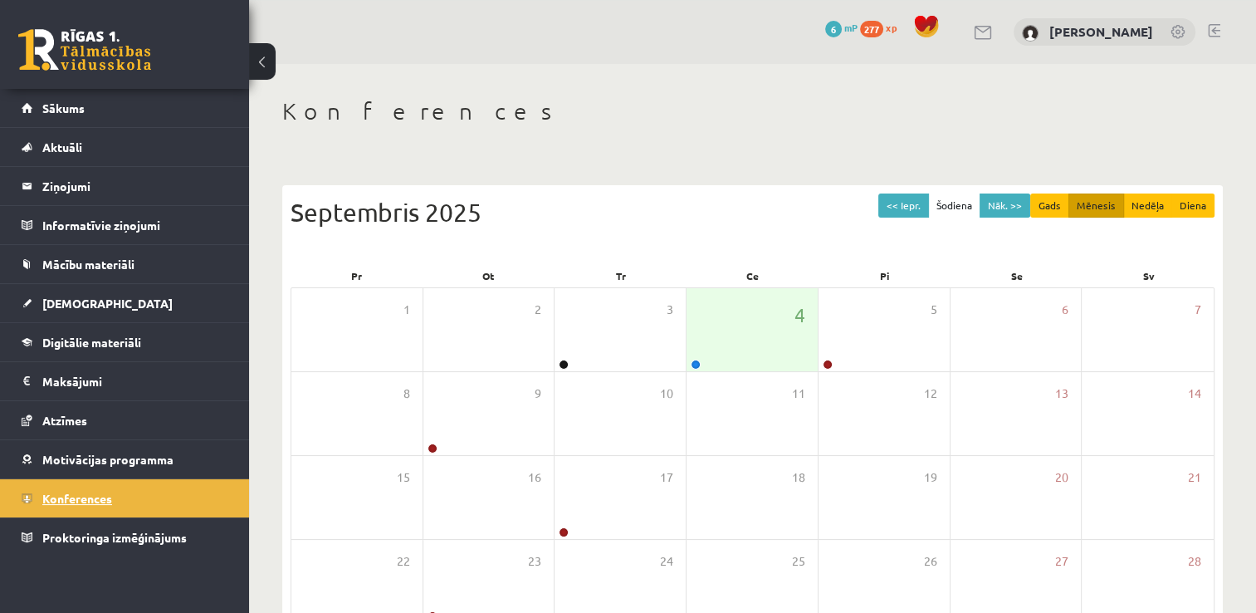
click at [76, 506] on link "Konferences" at bounding box center [125, 498] width 207 height 38
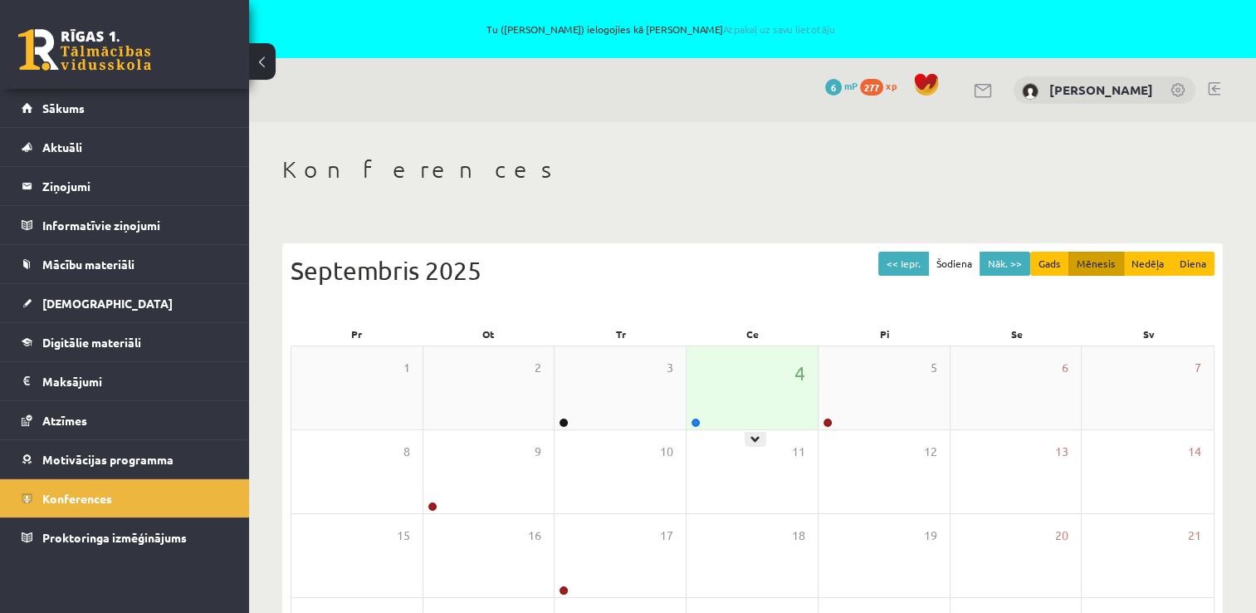
click at [767, 399] on div "4" at bounding box center [752, 387] width 131 height 83
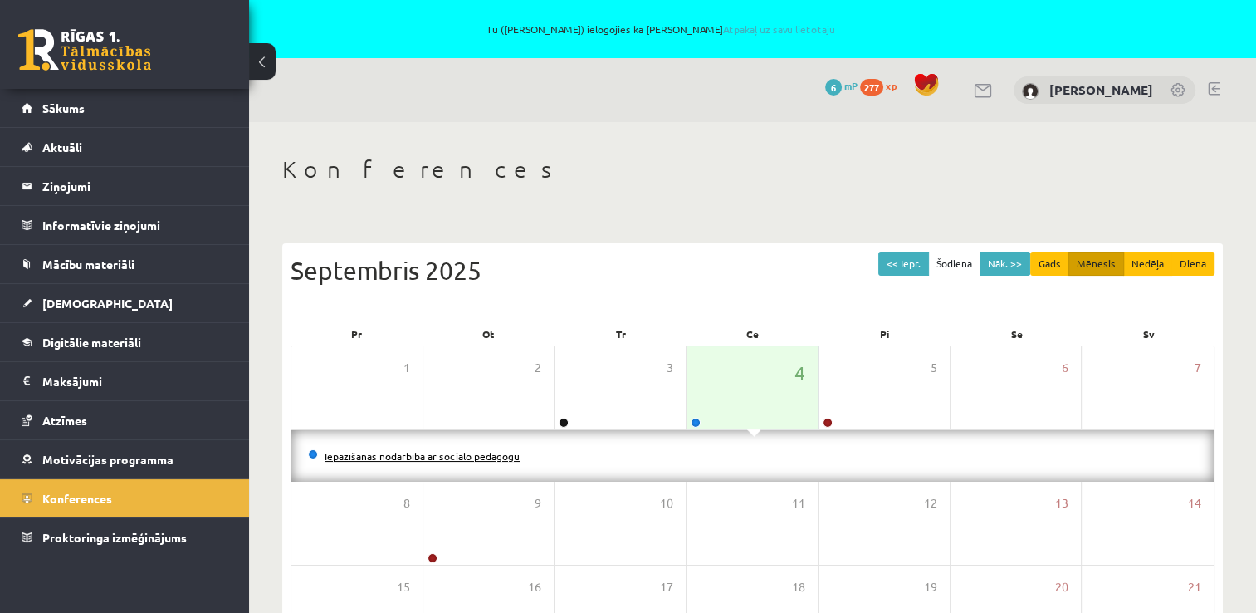
click at [476, 458] on link "Iepazīšanās nodarbība ar sociālo pedagogu" at bounding box center [422, 455] width 195 height 13
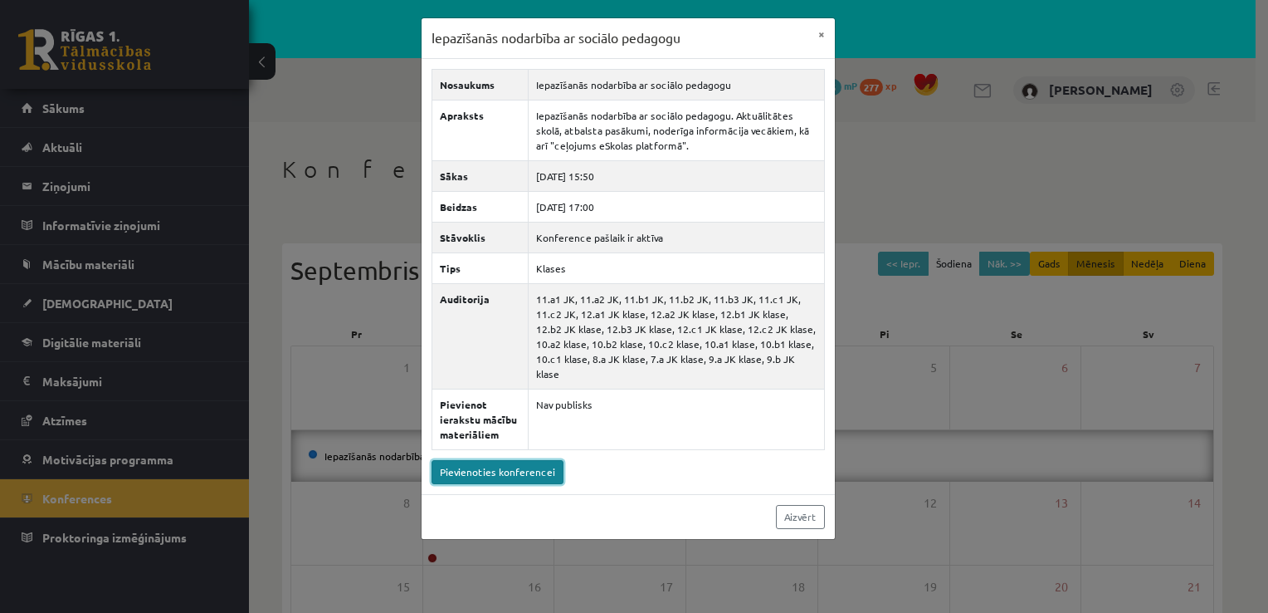
click at [508, 460] on link "Pievienoties konferencei" at bounding box center [498, 472] width 132 height 24
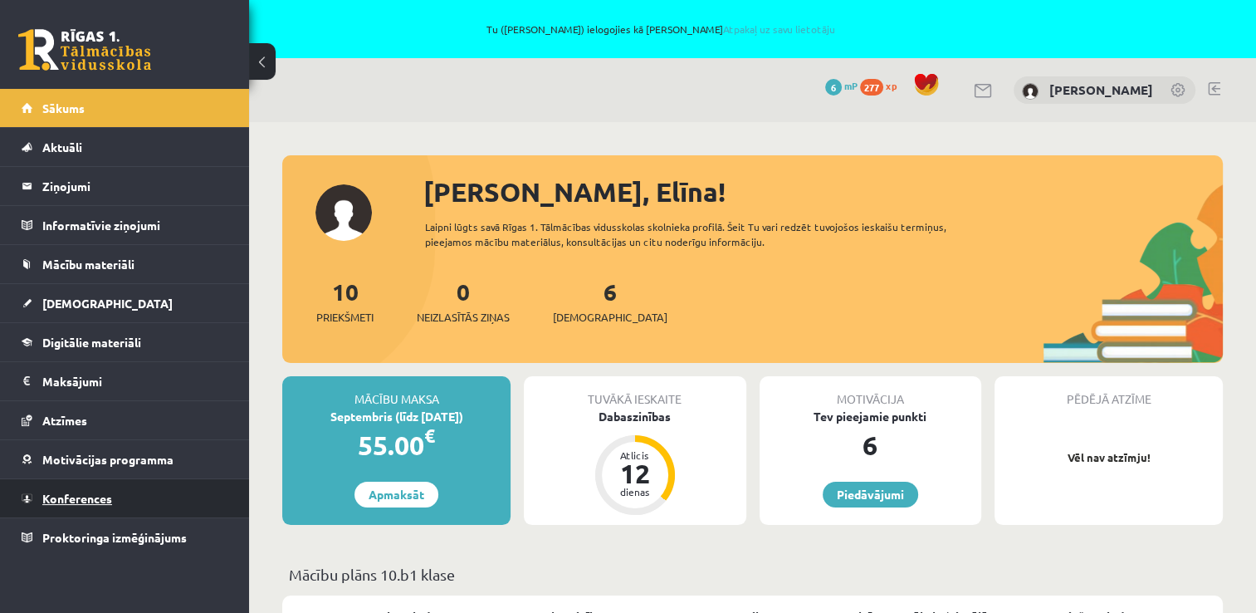
click span "Konferences"
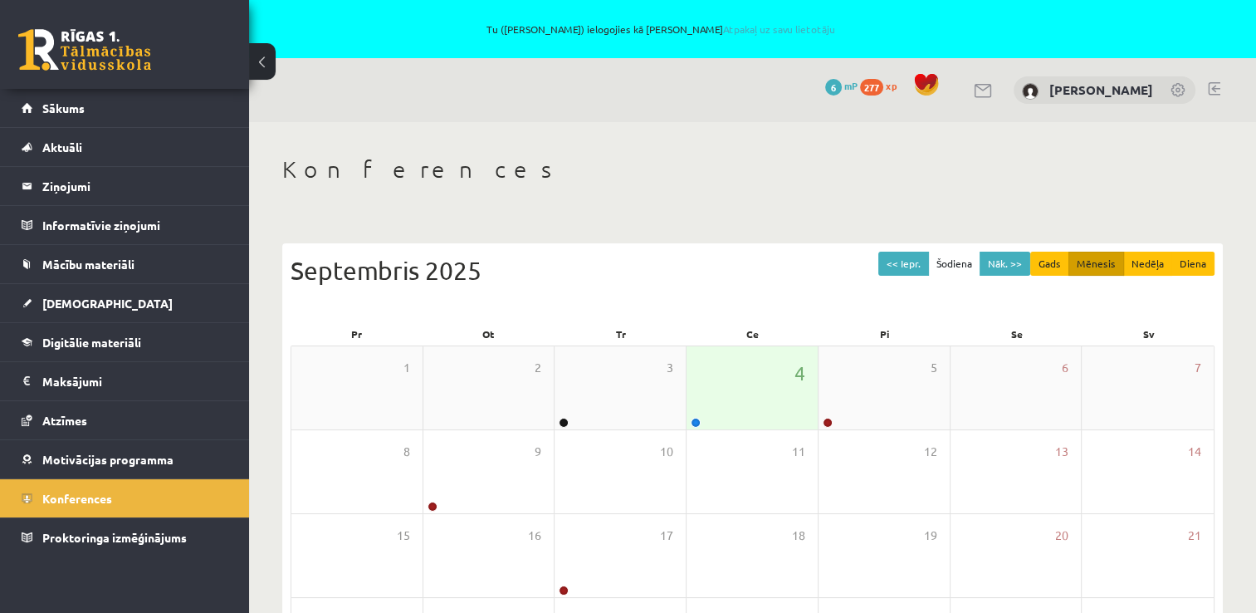
click div "4"
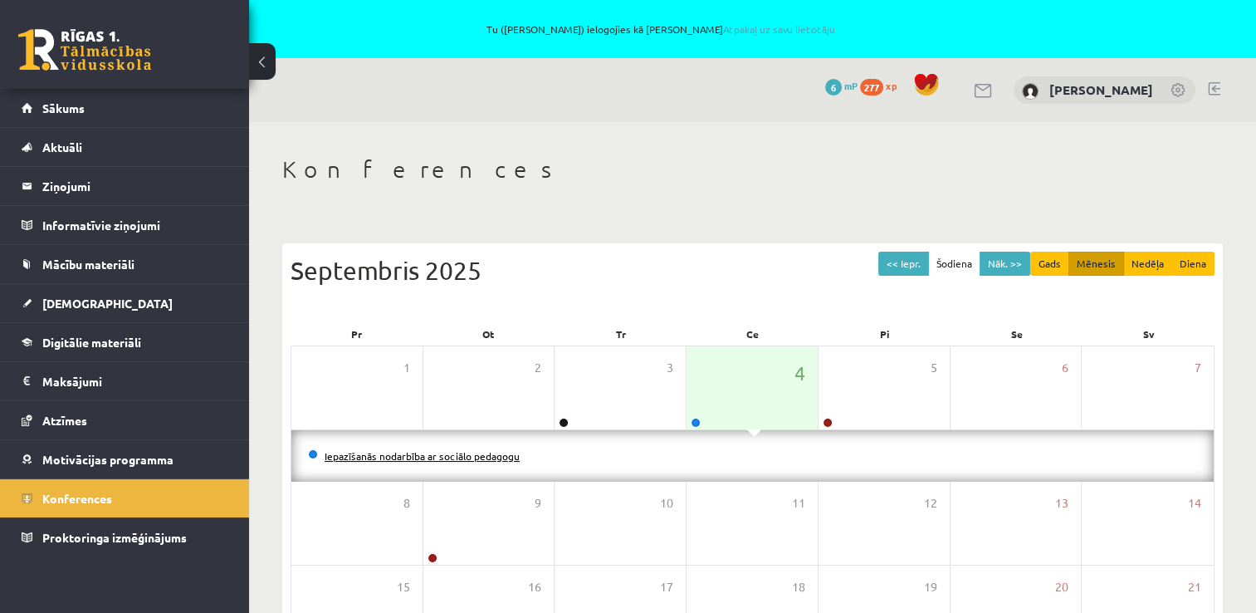
click link "Iepazīšanās nodarbība ar sociālo pedagogu"
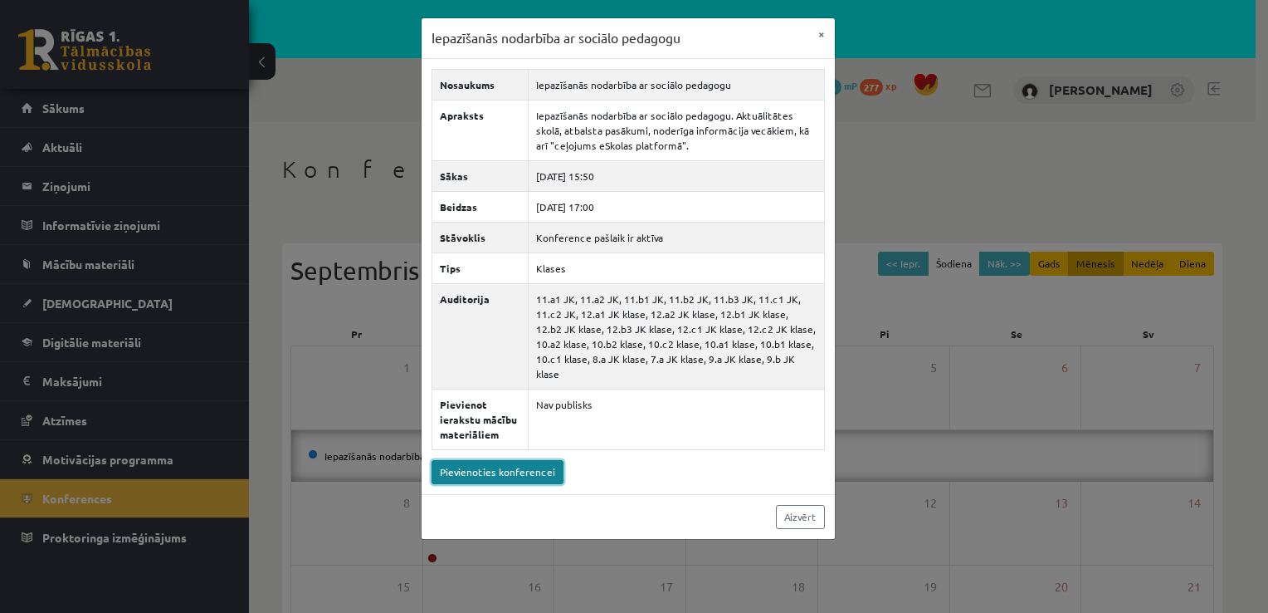
click link "Pievienoties konferencei"
